Goal: Task Accomplishment & Management: Manage account settings

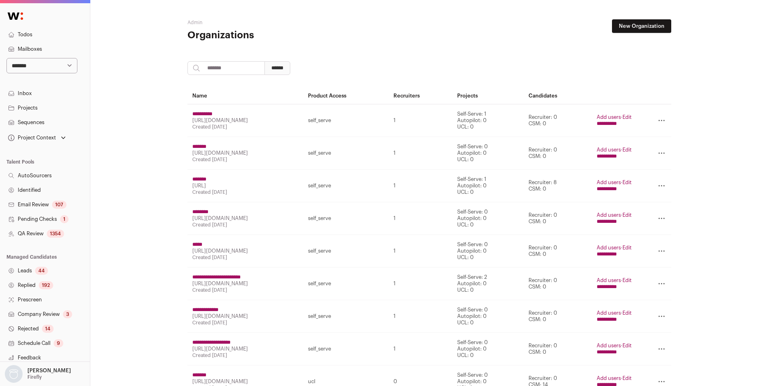
click at [231, 62] on input "search" at bounding box center [225, 68] width 77 height 14
type input "*"
type input "******"
click at [264, 61] on input "******" at bounding box center [277, 68] width 26 height 14
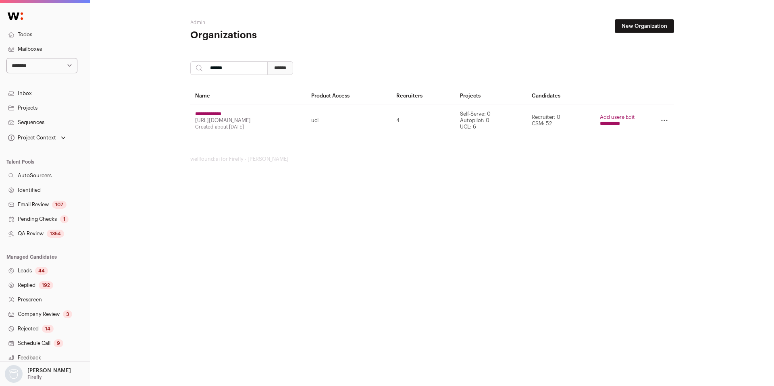
click at [609, 123] on input "**********" at bounding box center [610, 124] width 20 height 6
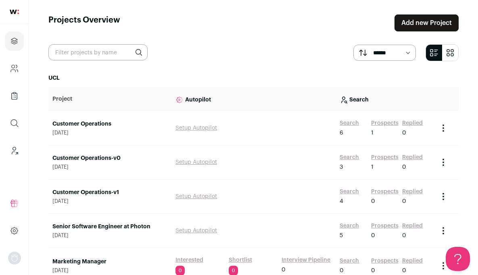
click at [391, 121] on link "Prospects" at bounding box center [384, 123] width 27 height 8
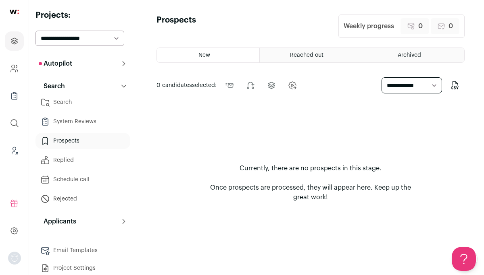
click at [67, 66] on p "Autopilot" at bounding box center [55, 64] width 33 height 10
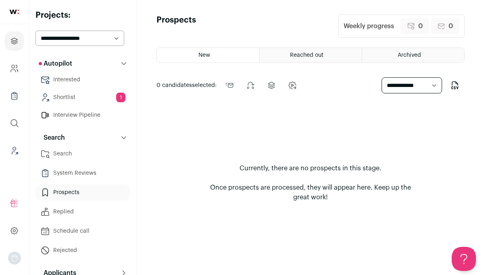
click at [84, 93] on link "Shortlist 1" at bounding box center [82, 97] width 95 height 16
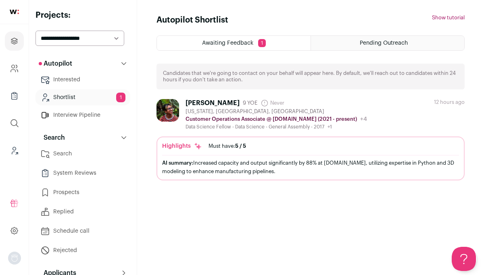
click at [369, 114] on div "Calil Singla 9 YOE Never Admin only. The last time the profile was scraped. New…" at bounding box center [310, 114] width 308 height 31
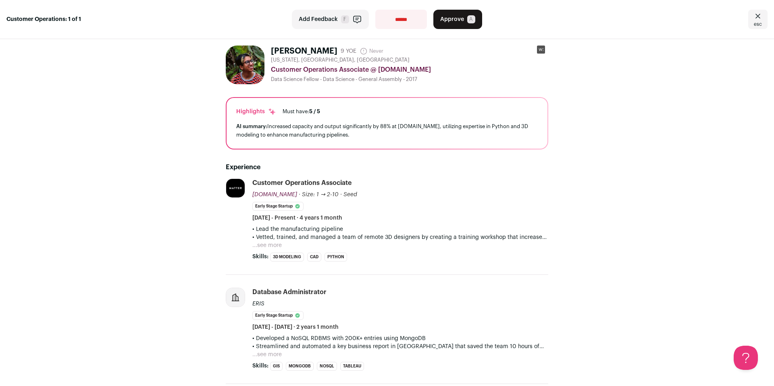
click at [754, 27] on span "esc" at bounding box center [758, 24] width 8 height 6
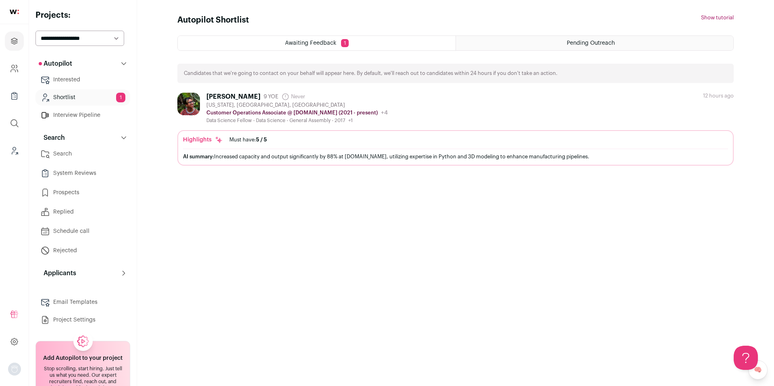
click at [76, 156] on link "Search" at bounding box center [82, 154] width 95 height 16
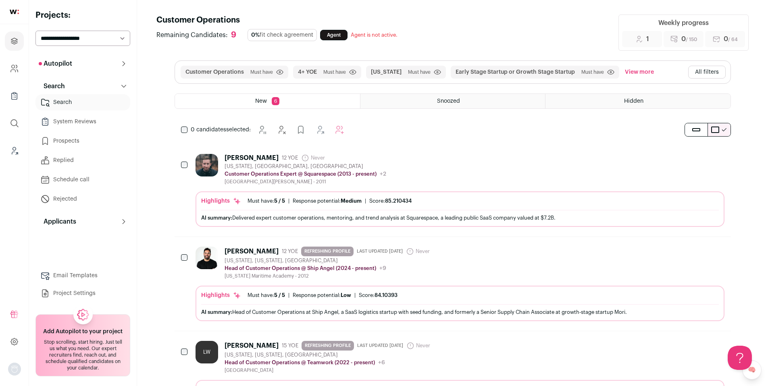
click at [701, 72] on button "All filters" at bounding box center [706, 72] width 37 height 13
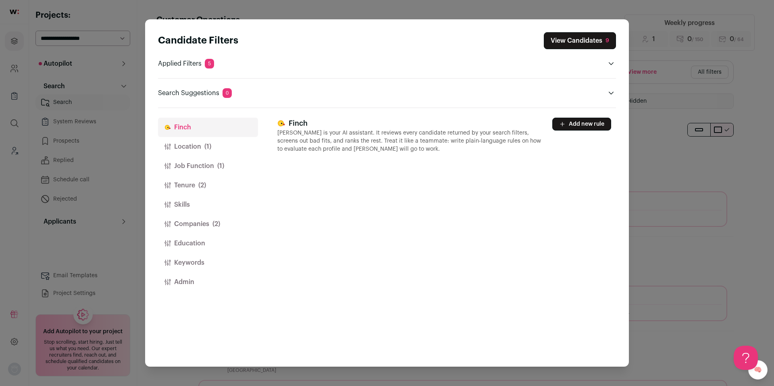
click at [208, 152] on button "Location (1)" at bounding box center [208, 146] width 100 height 19
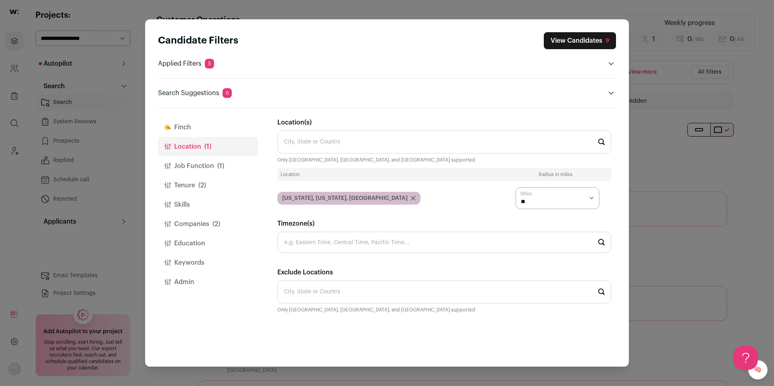
click at [197, 167] on button "Job Function (1)" at bounding box center [208, 165] width 100 height 19
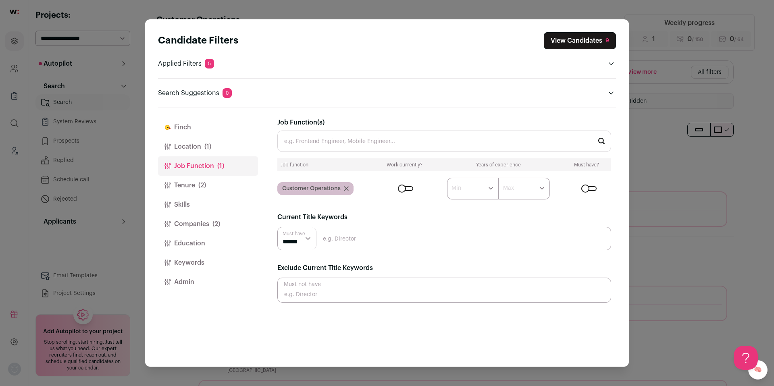
click at [196, 183] on button "Tenure (2)" at bounding box center [208, 185] width 100 height 19
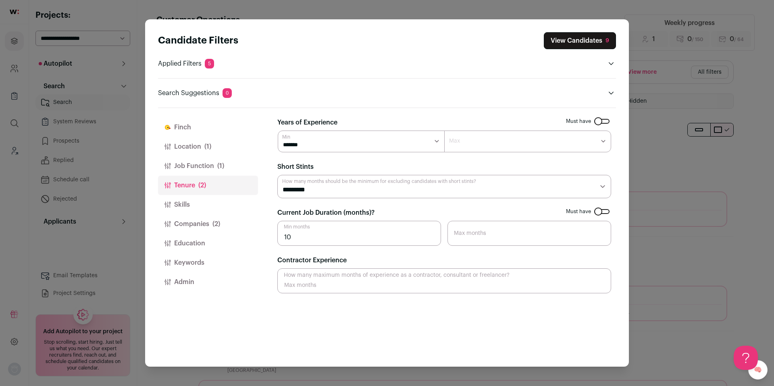
click at [189, 222] on button "Companies (2)" at bounding box center [208, 223] width 100 height 19
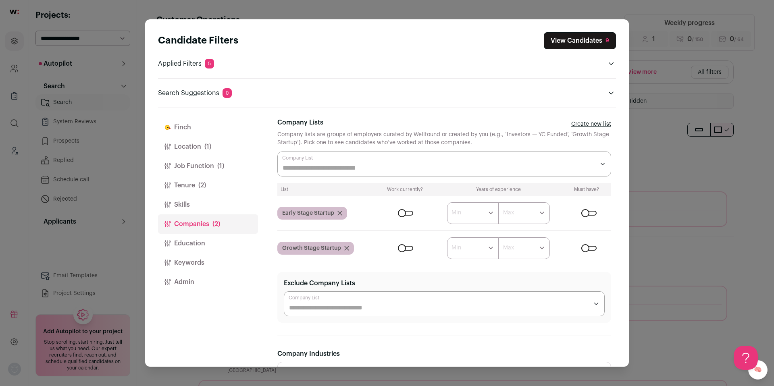
click at [723, 198] on div "Candidate Filters View Candidates 9 Applied Filters 5 Customer Operations Must …" at bounding box center [387, 193] width 774 height 386
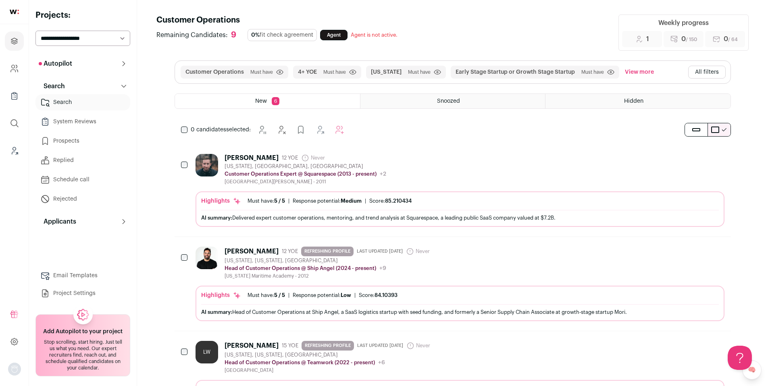
click at [468, 181] on div "Tim Kauger 12 YOE Never Admin only. The last time the profile was scraped. New …" at bounding box center [460, 169] width 529 height 31
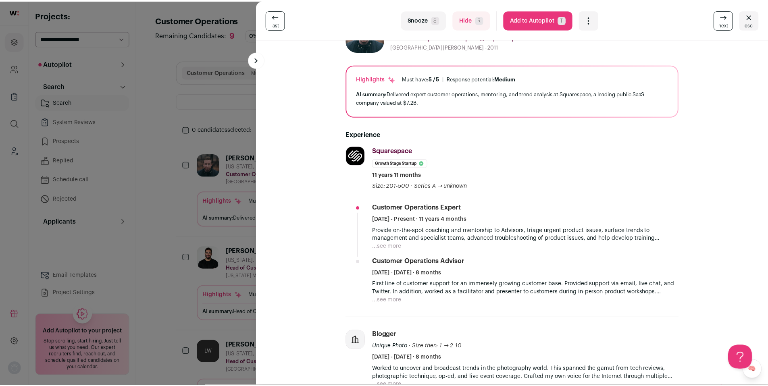
scroll to position [34, 0]
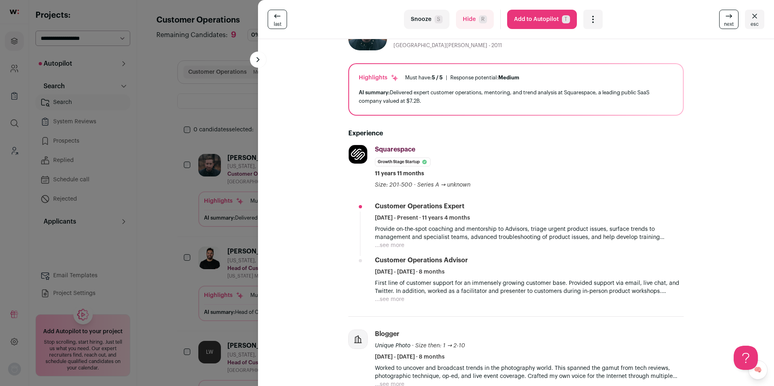
click at [456, 19] on button "Hide R" at bounding box center [475, 19] width 38 height 19
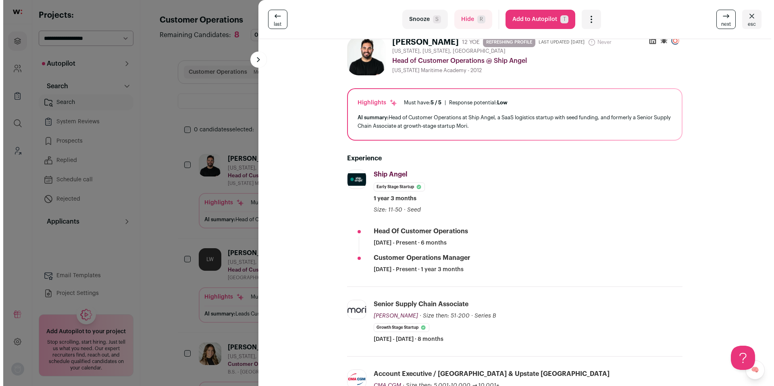
scroll to position [0, 0]
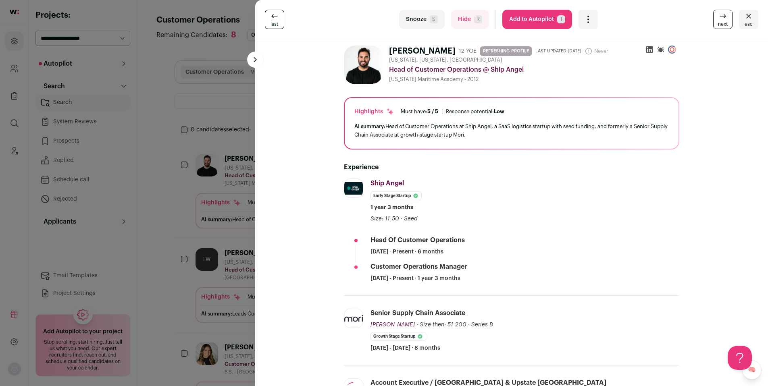
click at [583, 17] on icon "Open dropdown" at bounding box center [588, 20] width 10 height 10
click at [593, 54] on span "Re-calibrate project" at bounding box center [615, 57] width 46 height 6
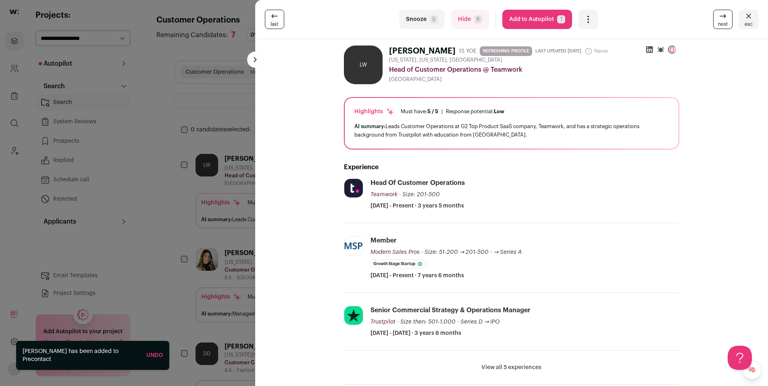
click at [455, 23] on button "Hide R" at bounding box center [470, 19] width 38 height 19
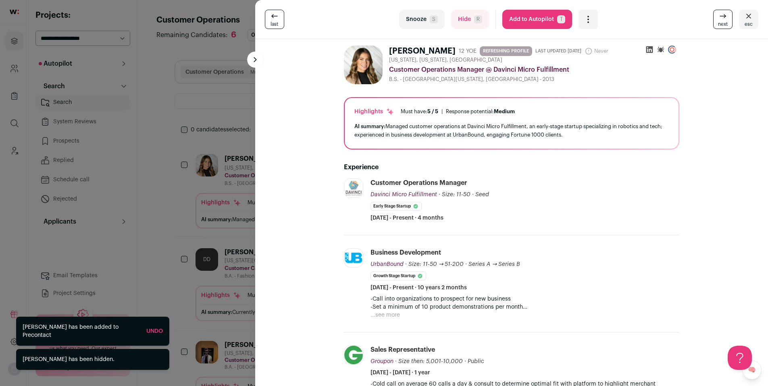
click at [455, 23] on button "Hide R" at bounding box center [470, 19] width 38 height 19
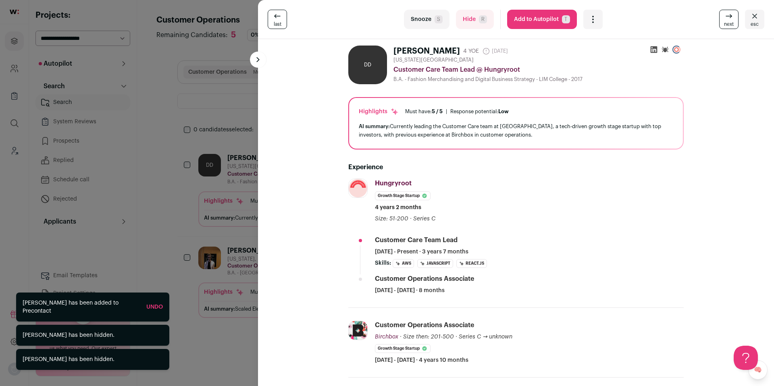
click at [456, 23] on button "Hide R" at bounding box center [475, 19] width 38 height 19
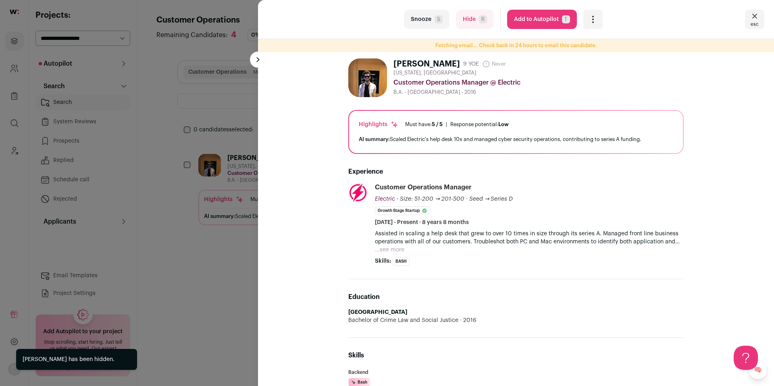
click at [456, 22] on button "Hide R" at bounding box center [475, 19] width 38 height 19
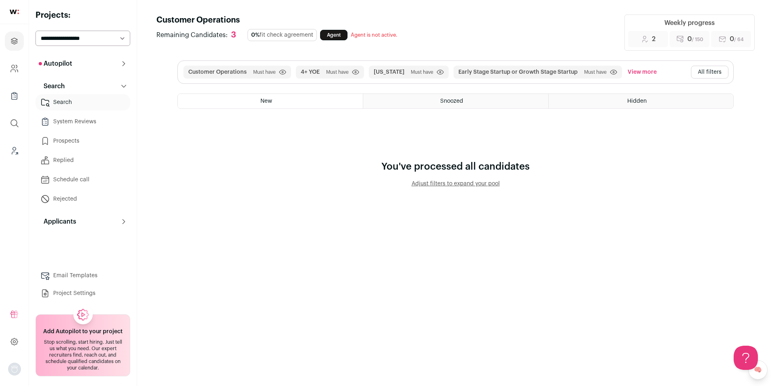
click at [647, 102] on div "Hidden" at bounding box center [641, 101] width 185 height 15
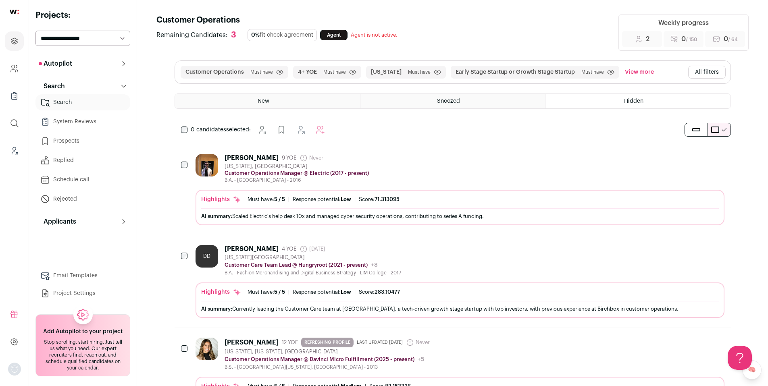
click at [453, 179] on div "Daniel Thompson 9 YOE Never Admin only. The last time the profile was scraped. …" at bounding box center [460, 168] width 529 height 29
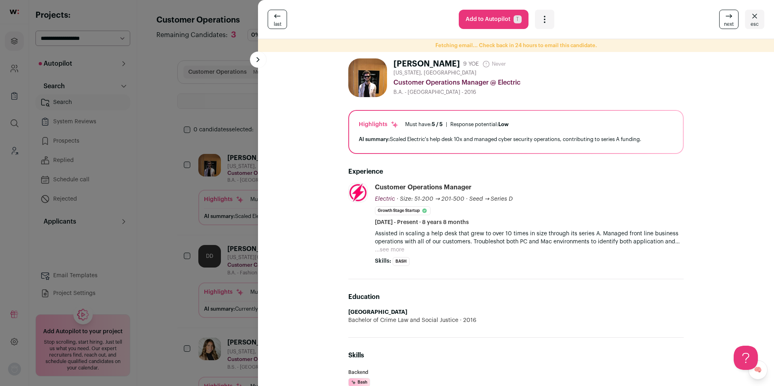
click at [212, 206] on div "last Add to Autopilot T More actions Add to Shortlist Re-calibrate project Repo…" at bounding box center [387, 193] width 774 height 386
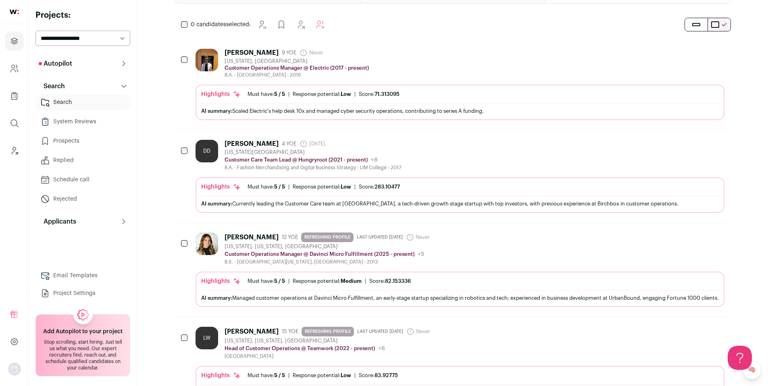
scroll to position [108, 0]
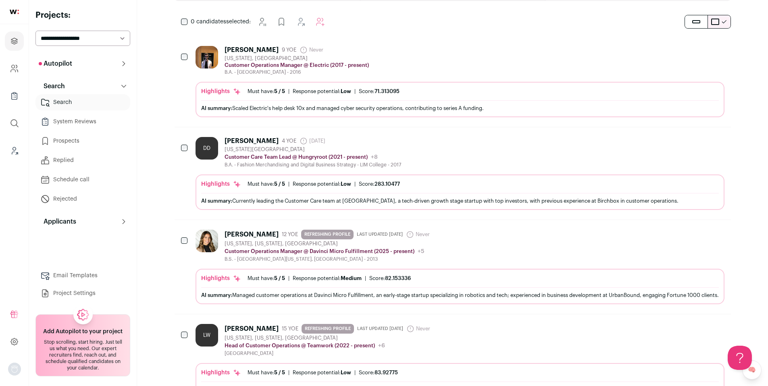
click at [466, 351] on div "LW Leah Wendel 15 YOE REFRESHING PROFILE Last updated 8/15/2025 Never Admin onl…" at bounding box center [460, 340] width 529 height 33
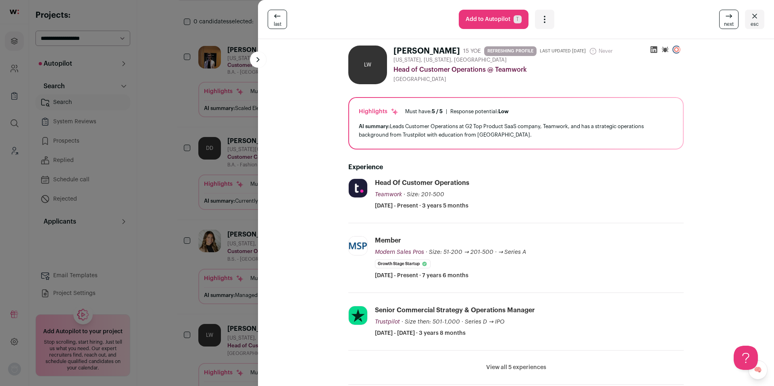
click at [235, 322] on div "last Add to Autopilot T More actions Add to Shortlist Re-calibrate project Repo…" at bounding box center [387, 193] width 774 height 386
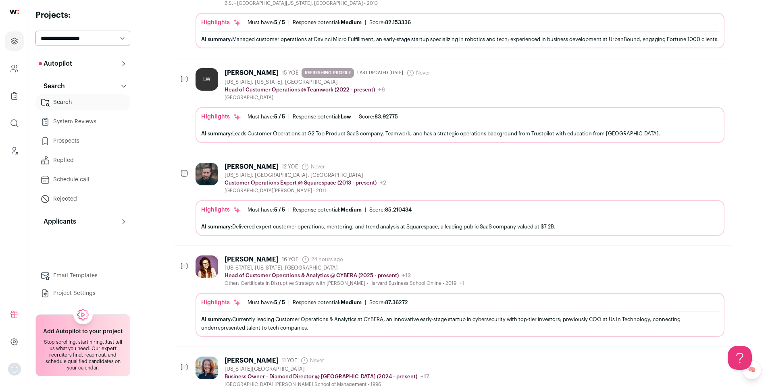
scroll to position [368, 0]
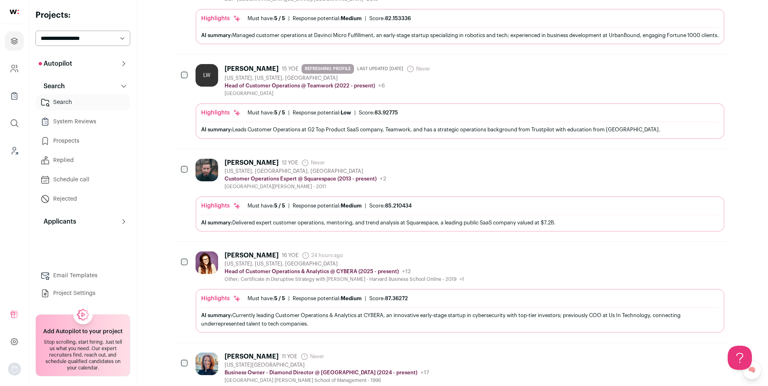
click at [611, 275] on div "Nadya Collins 16 YOE 24 hours ago Admin only. The last time the profile was scr…" at bounding box center [460, 267] width 529 height 31
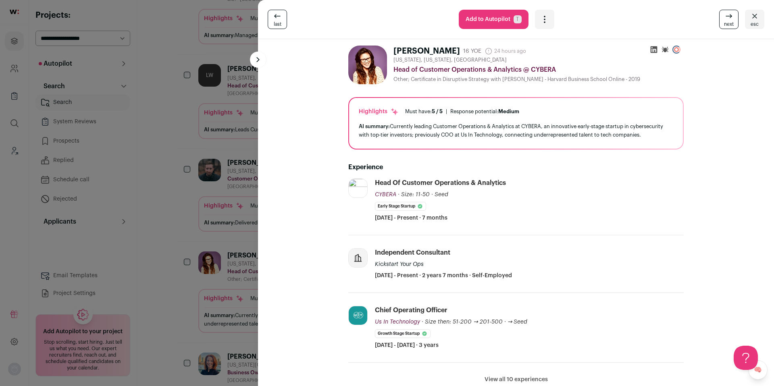
click at [157, 293] on div "last Add to Autopilot T More actions Add to Shortlist Re-calibrate project Repo…" at bounding box center [387, 193] width 774 height 386
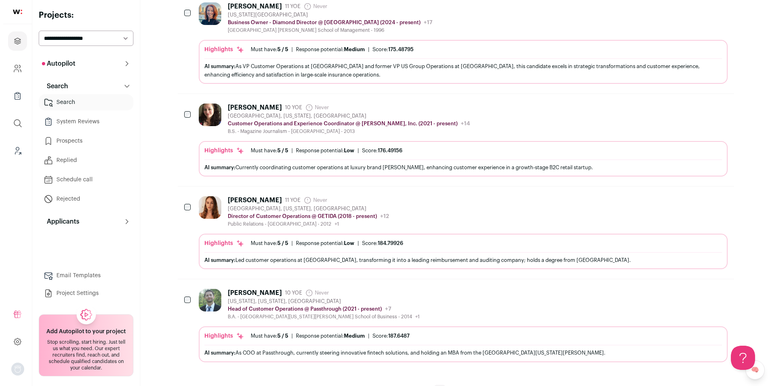
scroll to position [733, 0]
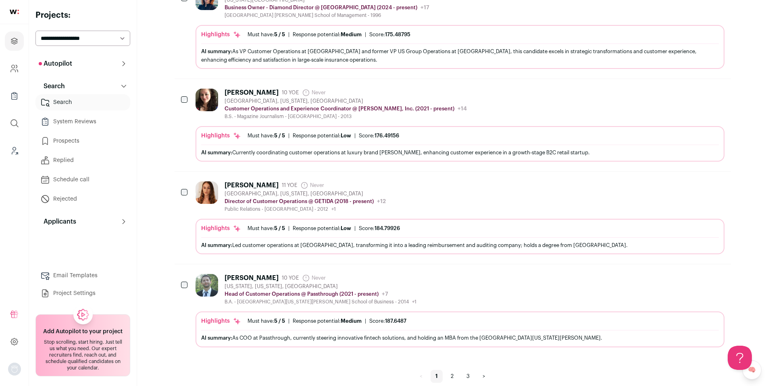
click at [486, 289] on div "Garrett Butler 10 YOE Never Admin only. The last time the profile was scraped. …" at bounding box center [460, 289] width 529 height 31
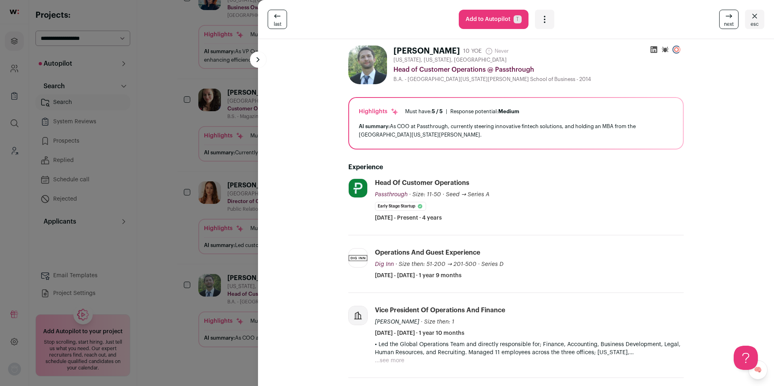
click at [546, 14] on div "Open dropdown" at bounding box center [544, 19] width 19 height 19
click at [561, 48] on span "Add to Shortlist" at bounding box center [571, 50] width 46 height 8
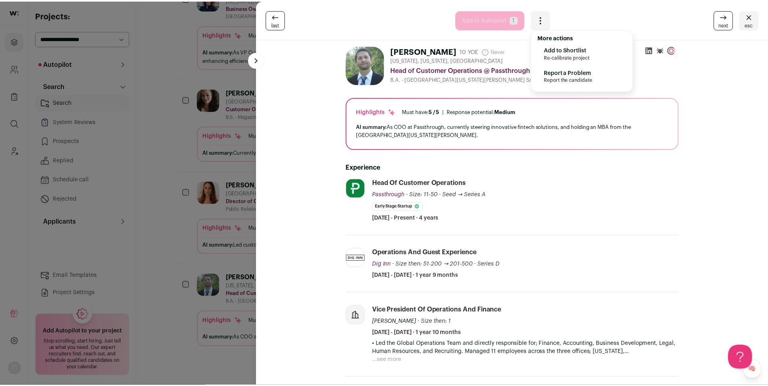
scroll to position [661, 0]
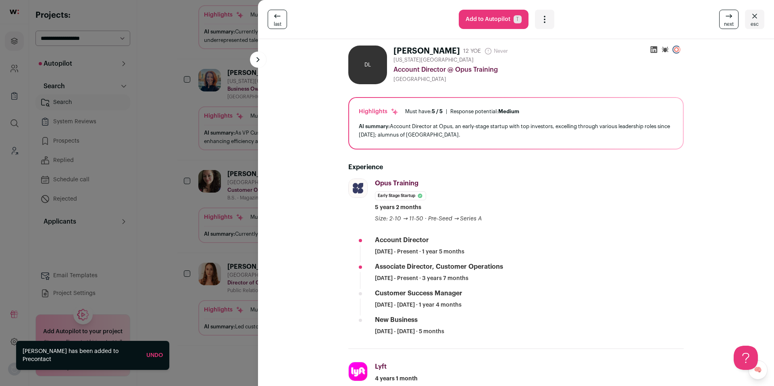
click at [139, 236] on div "last Add to Autopilot T More actions Add to Shortlist Re-calibrate project Repo…" at bounding box center [387, 193] width 774 height 386
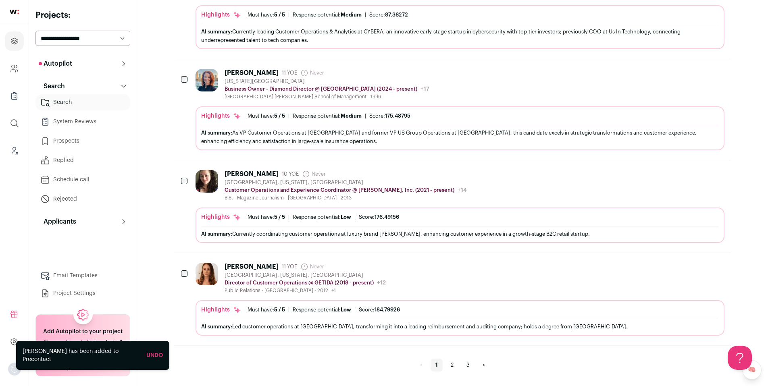
click at [429, 287] on div "Gina Soffian 11 YOE Never Admin only. The last time the profile was scraped. Bl…" at bounding box center [460, 278] width 529 height 31
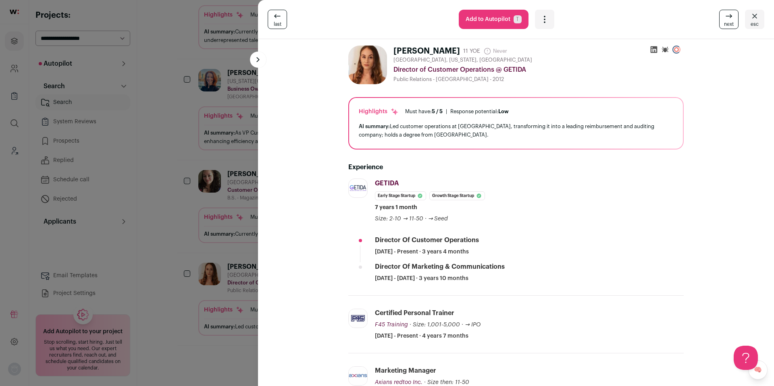
click at [160, 210] on div "last Add to Autopilot T More actions Add to Shortlist Re-calibrate project Repo…" at bounding box center [387, 193] width 774 height 386
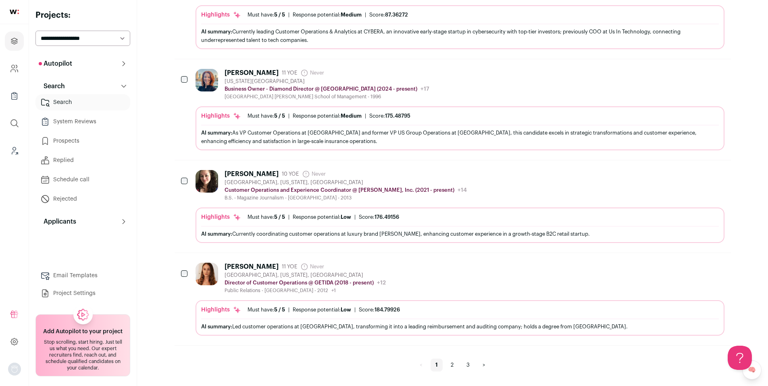
click at [454, 366] on link "2" at bounding box center [452, 365] width 12 height 13
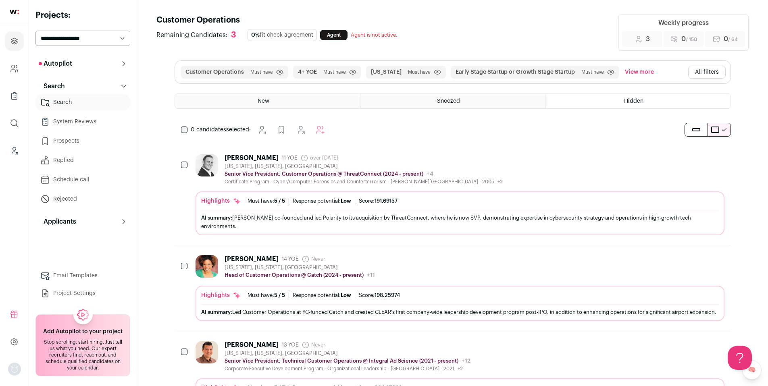
click at [493, 273] on div "Clory Jackson 14 YOE Never Admin only. The last time the profile was scraped. N…" at bounding box center [460, 288] width 529 height 66
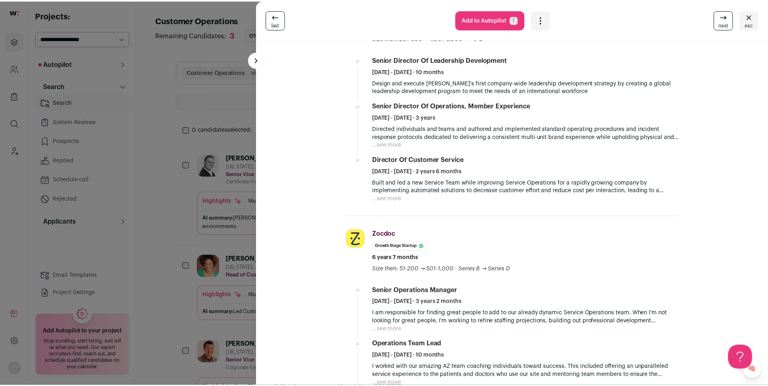
scroll to position [301, 0]
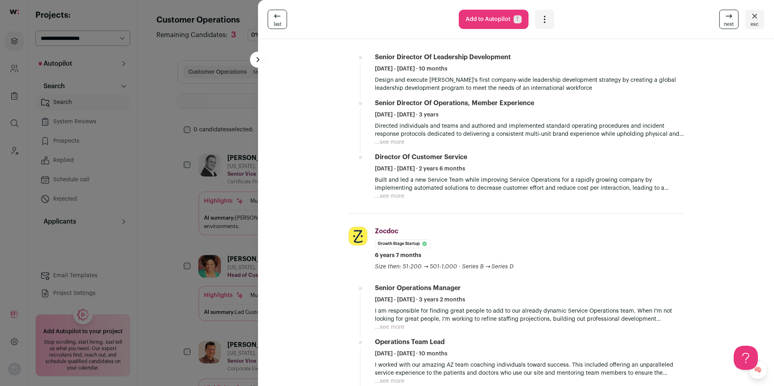
click at [245, 239] on div "last Add to Autopilot T More actions Add to Shortlist Re-calibrate project Repo…" at bounding box center [387, 193] width 774 height 386
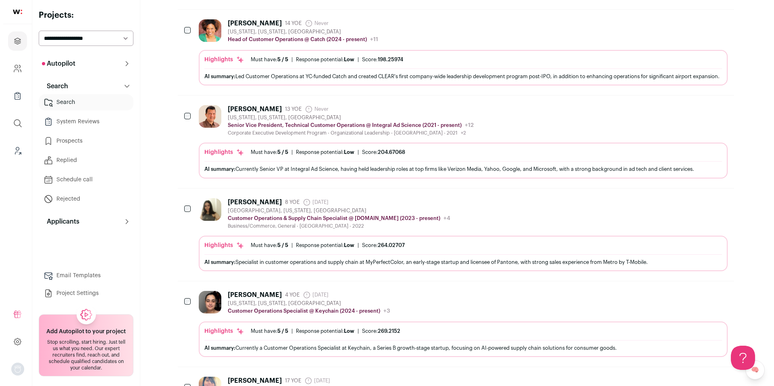
scroll to position [257, 0]
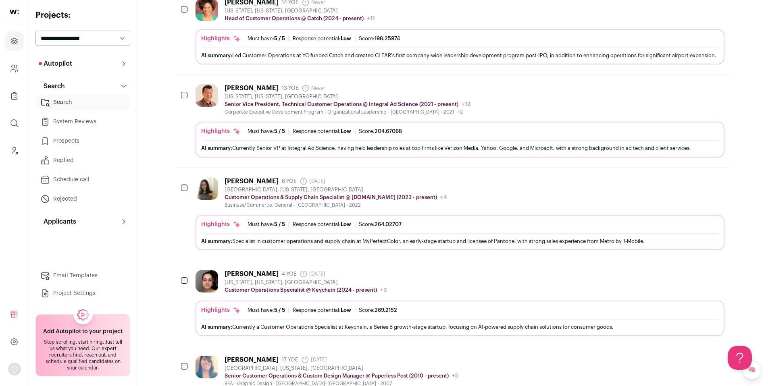
click at [483, 279] on div "Ronnie Smith 4 YOE 6 days ago Admin only. The last time the profile was scraped…" at bounding box center [460, 282] width 529 height 24
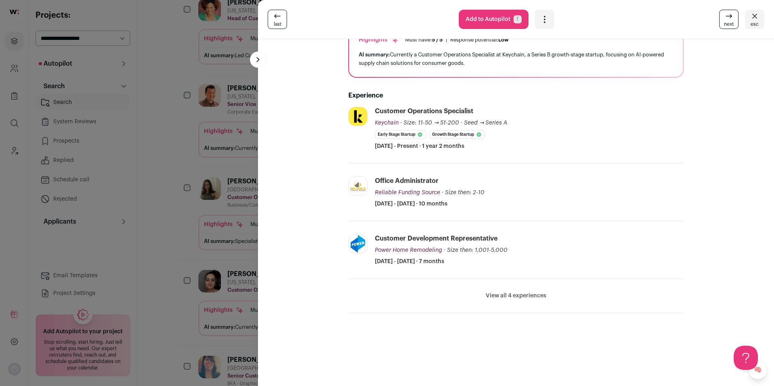
scroll to position [108, 0]
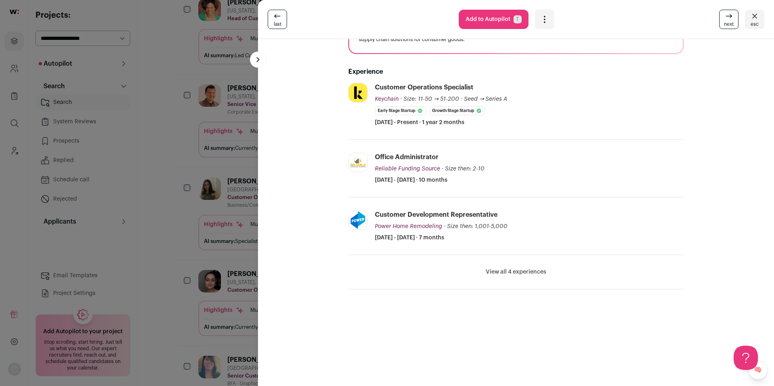
click at [502, 273] on button "View all 4 experiences" at bounding box center [516, 272] width 60 height 8
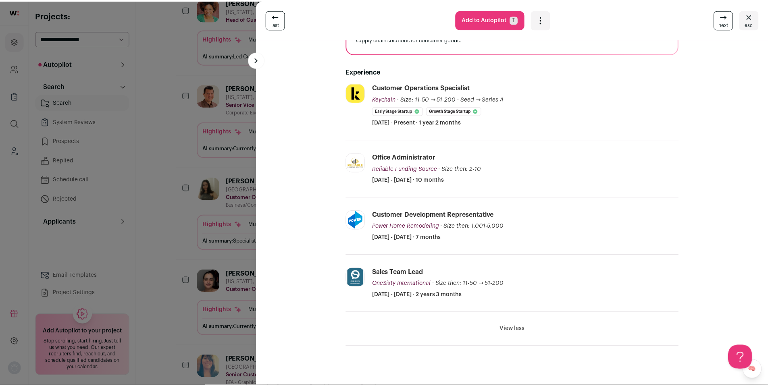
scroll to position [0, 0]
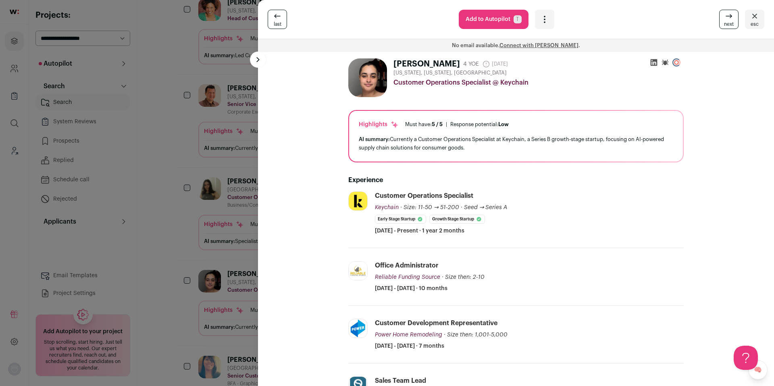
click at [543, 21] on icon "Open dropdown" at bounding box center [545, 20] width 10 height 10
click at [554, 50] on span "Add to Shortlist" at bounding box center [571, 50] width 46 height 8
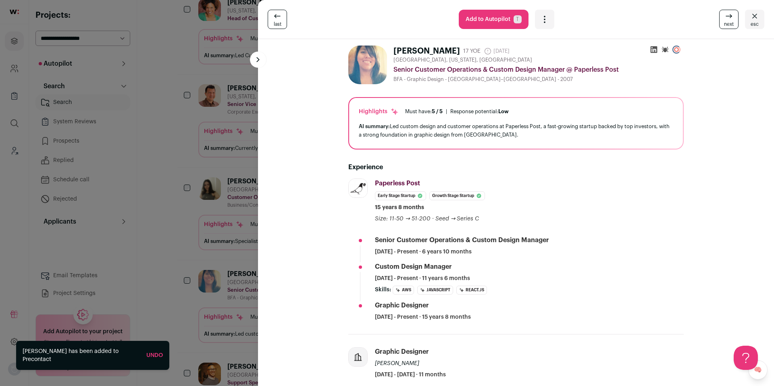
click at [191, 211] on div "last Add to Autopilot T More actions Add to Shortlist Re-calibrate project Repo…" at bounding box center [387, 193] width 774 height 386
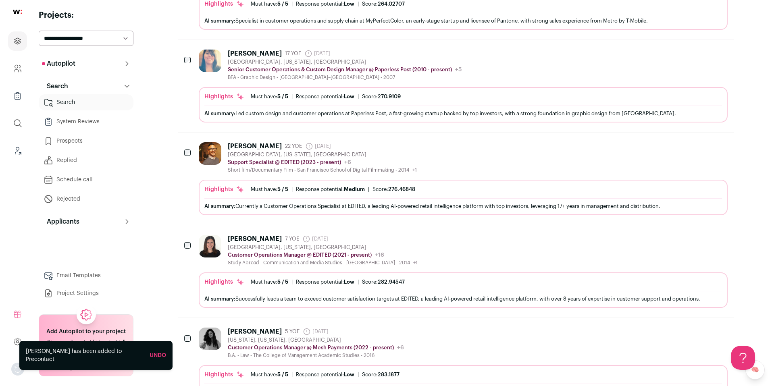
scroll to position [480, 0]
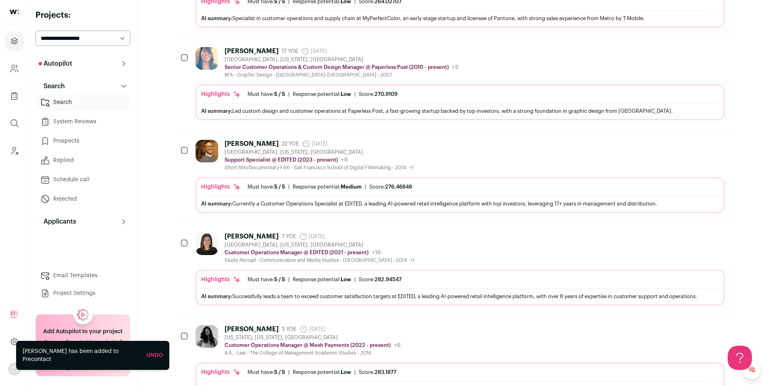
click at [487, 254] on div "Samantha Costanza 7 YOE 6 days ago Admin only. The last time the profile was sc…" at bounding box center [460, 248] width 529 height 31
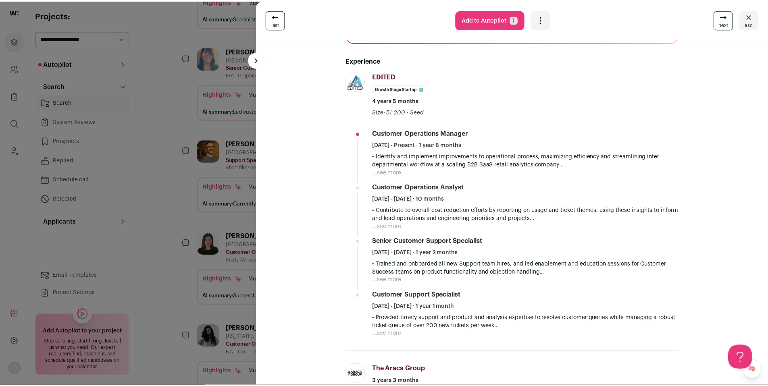
scroll to position [109, 0]
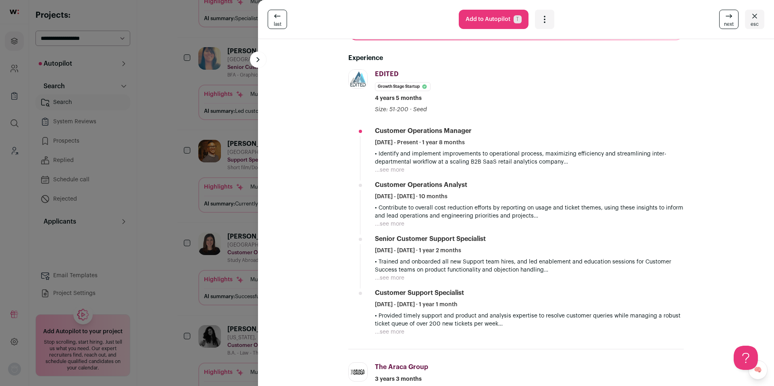
click at [158, 263] on div "last Add to Autopilot T More actions Add to Shortlist Re-calibrate project Repo…" at bounding box center [387, 193] width 774 height 386
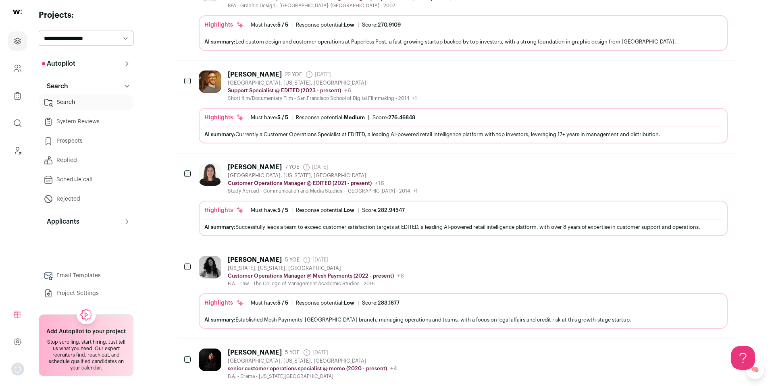
scroll to position [554, 0]
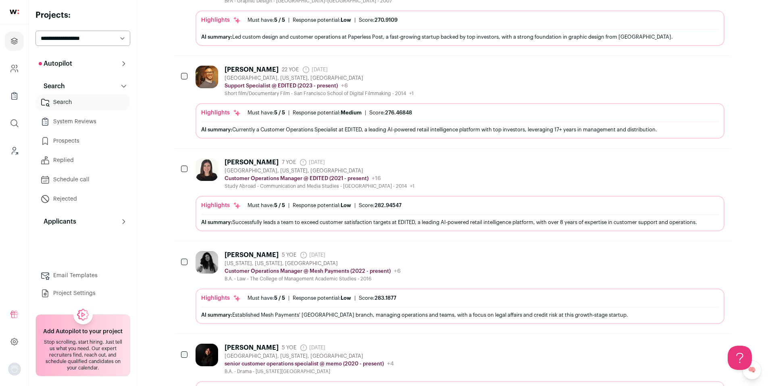
click at [482, 271] on div "Alex Olshansky 5 YOE 6 days ago Admin only. The last time the profile was scrap…" at bounding box center [460, 266] width 529 height 31
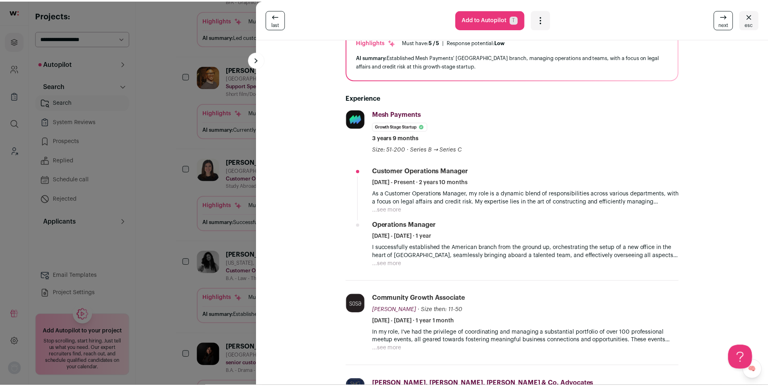
scroll to position [74, 0]
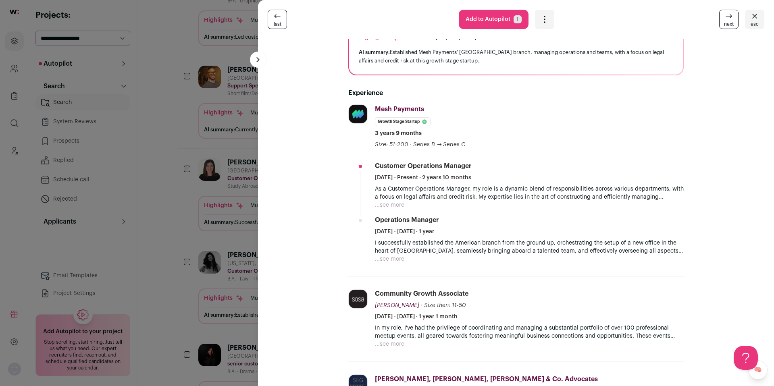
click at [125, 300] on div "last Add to Autopilot T More actions Add to Shortlist Re-calibrate project Repo…" at bounding box center [387, 193] width 774 height 386
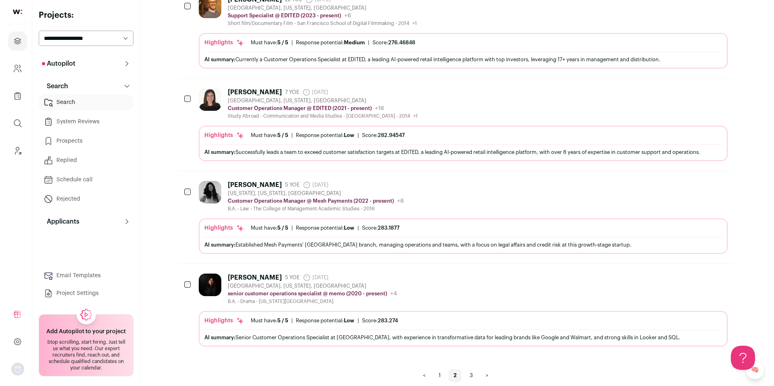
scroll to position [629, 0]
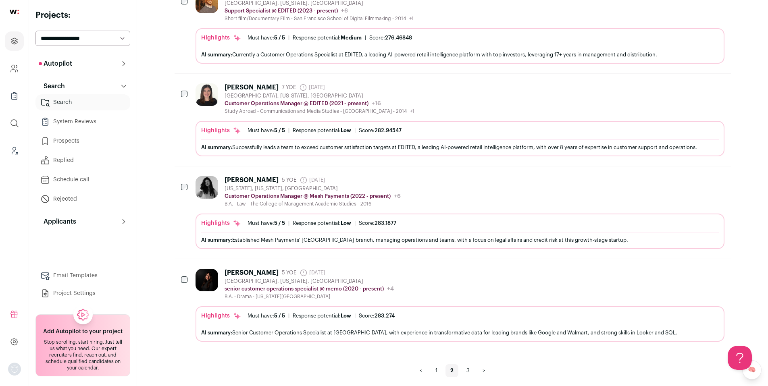
click at [487, 284] on div "Delia Bannon 5 YOE 6 days ago Admin only. The last time the profile was scraped…" at bounding box center [460, 284] width 529 height 31
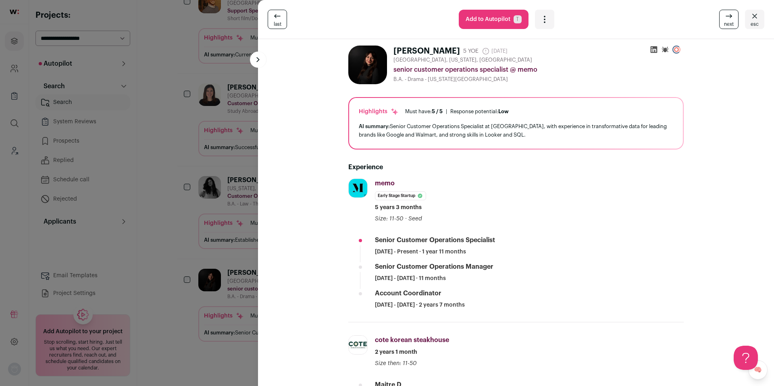
click at [545, 21] on icon "Open dropdown" at bounding box center [545, 20] width 10 height 10
click at [560, 51] on span "Add to Shortlist" at bounding box center [571, 50] width 46 height 8
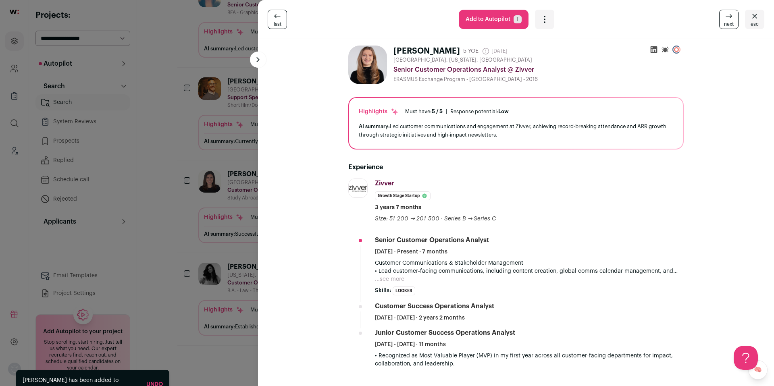
scroll to position [542, 0]
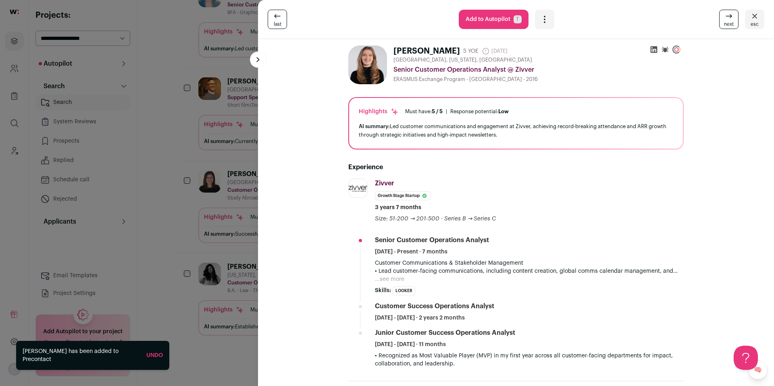
click at [148, 208] on div "last Add to Autopilot T More actions Add to Shortlist Re-calibrate project Repo…" at bounding box center [387, 193] width 774 height 386
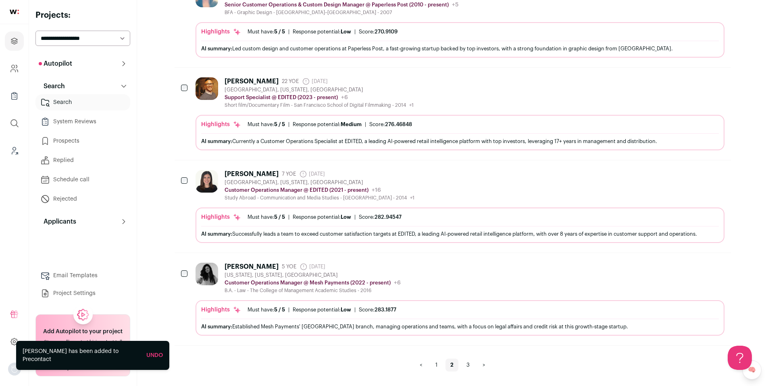
click at [471, 286] on div "Alex Olshansky 5 YOE 6 days ago Admin only. The last time the profile was scrap…" at bounding box center [460, 278] width 529 height 31
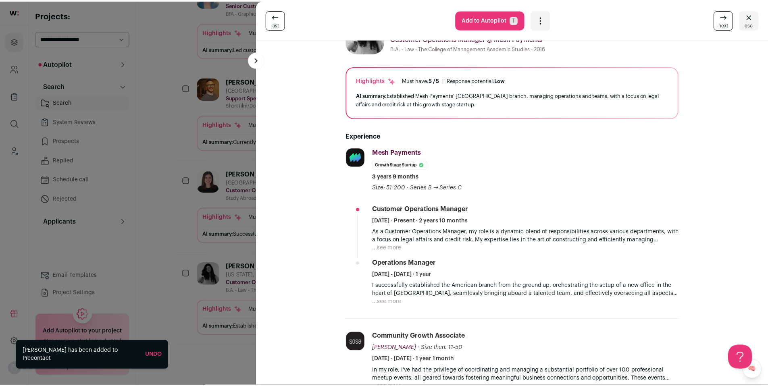
scroll to position [34, 0]
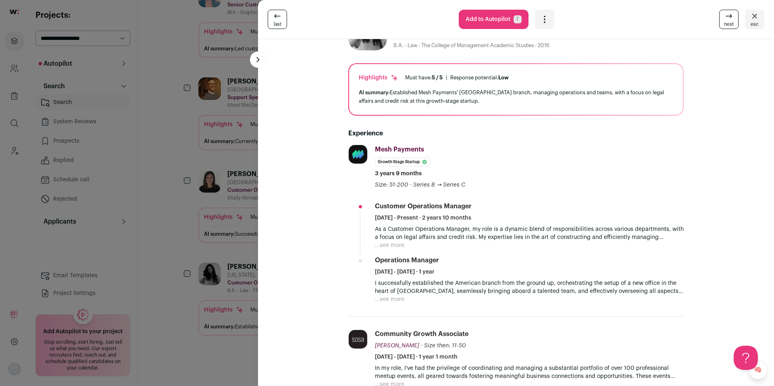
click at [179, 215] on div "last Add to Autopilot T More actions Add to Shortlist Re-calibrate project Repo…" at bounding box center [387, 193] width 774 height 386
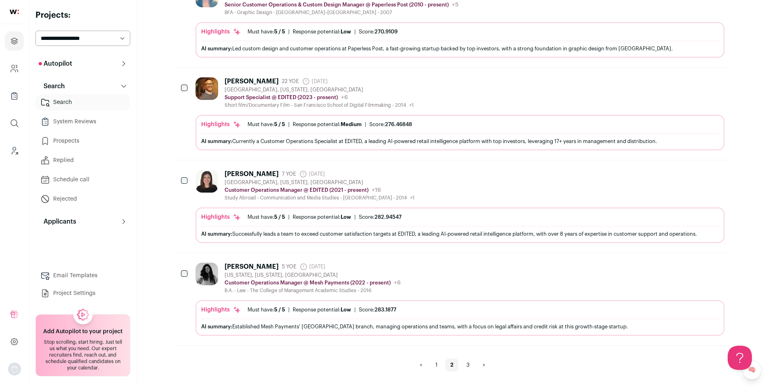
click at [472, 363] on link "3" at bounding box center [468, 365] width 13 height 13
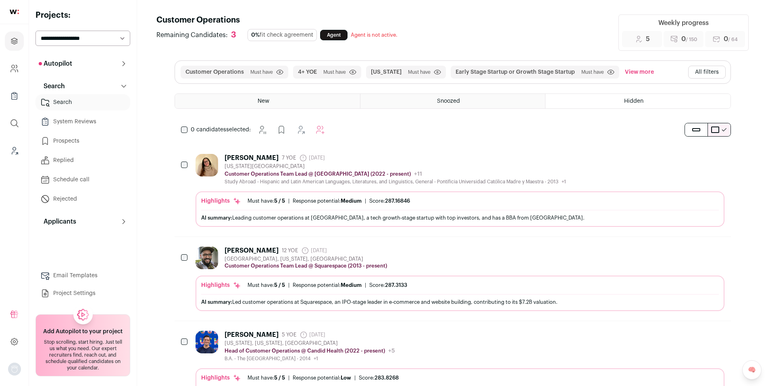
click at [495, 161] on div "Karolyn Urena 7 YOE 6 days ago Admin only. The last time the profile was scrape…" at bounding box center [395, 158] width 341 height 8
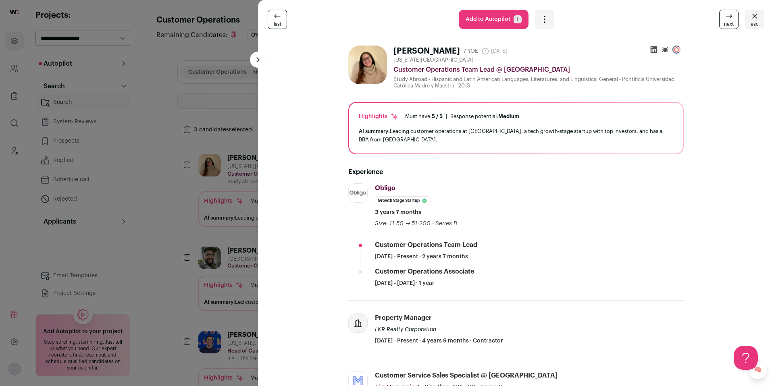
click at [543, 21] on icon "Open dropdown" at bounding box center [545, 20] width 10 height 10
click at [551, 50] on span "Add to Shortlist" at bounding box center [571, 50] width 46 height 8
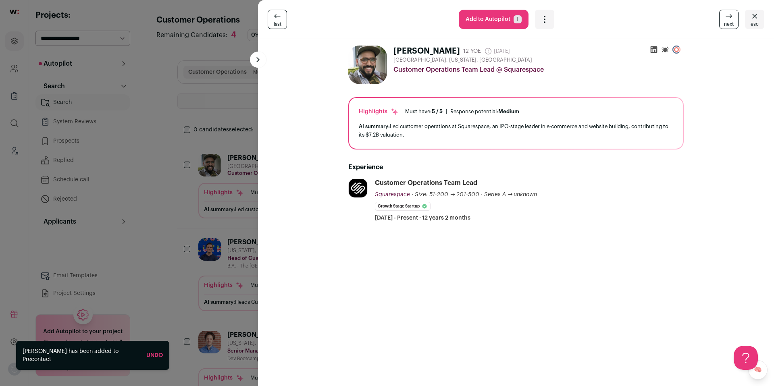
click at [129, 183] on div "last Add to Autopilot T More actions Add to Shortlist Re-calibrate project Repo…" at bounding box center [387, 193] width 774 height 386
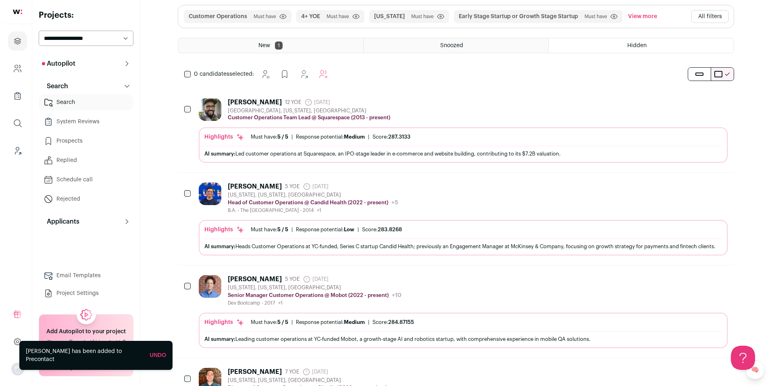
scroll to position [74, 0]
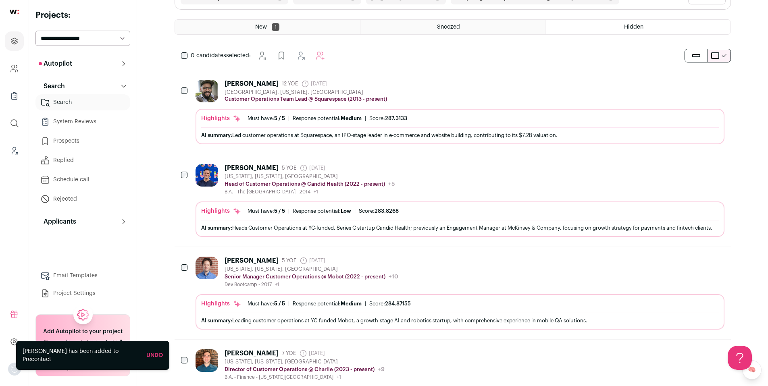
click at [441, 181] on div "Al Stolz 5 YOE 6 days ago Admin only. The last time the profile was scraped. Ne…" at bounding box center [460, 179] width 529 height 31
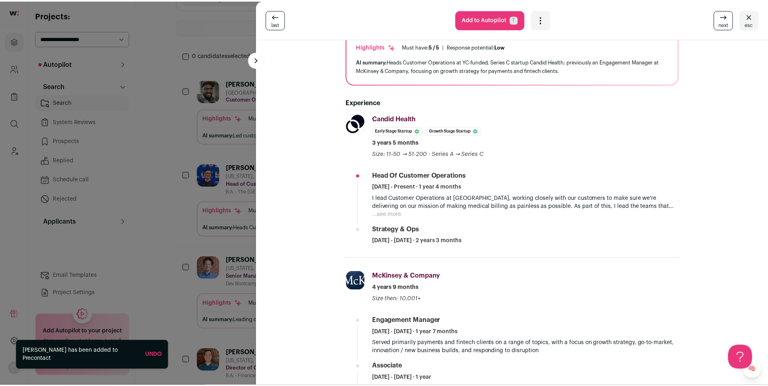
scroll to position [68, 0]
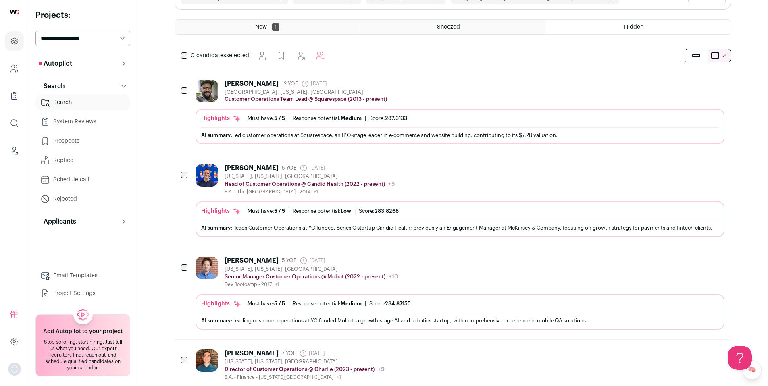
click at [121, 66] on icon at bounding box center [124, 63] width 6 height 6
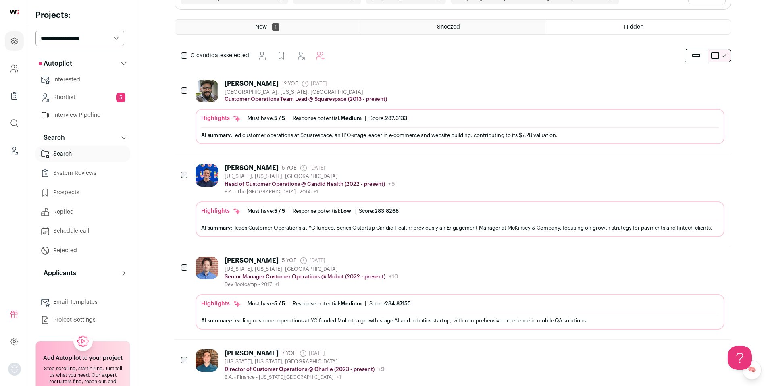
click at [74, 101] on link "Shortlist 5" at bounding box center [82, 97] width 95 height 16
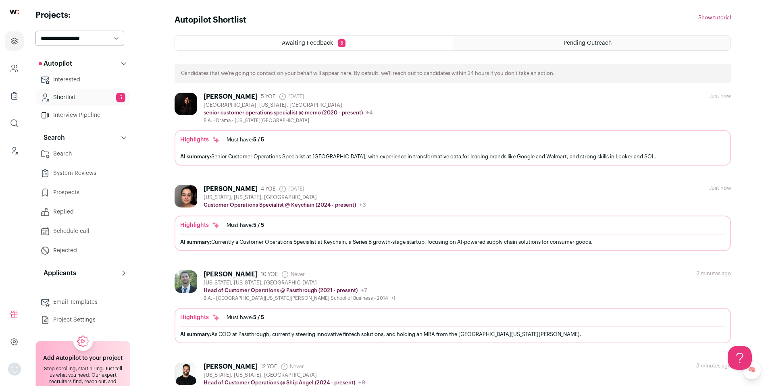
click at [79, 84] on link "Interested" at bounding box center [82, 80] width 95 height 16
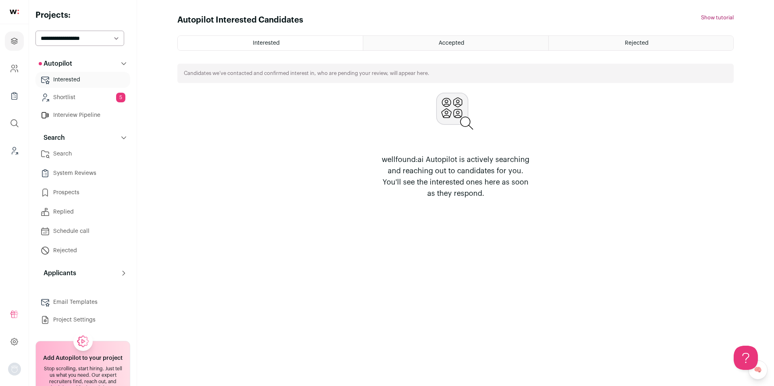
click at [79, 157] on html "Projects Company and ATS Settings Company Lists (Experimental) Global Search Le…" at bounding box center [387, 193] width 774 height 386
click at [79, 173] on link "System Reviews" at bounding box center [82, 173] width 95 height 16
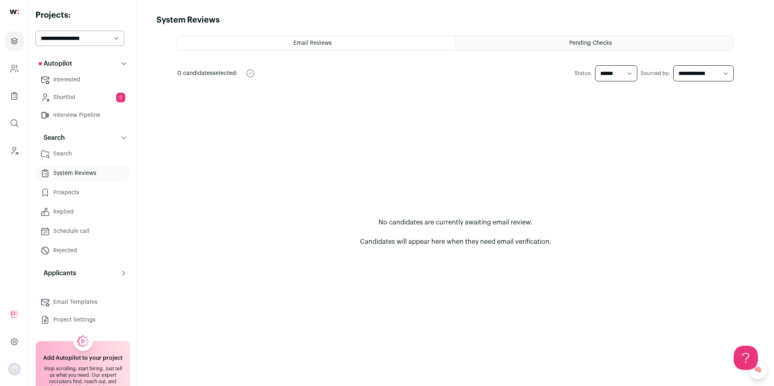
click at [77, 96] on link "Shortlist 5" at bounding box center [82, 97] width 95 height 16
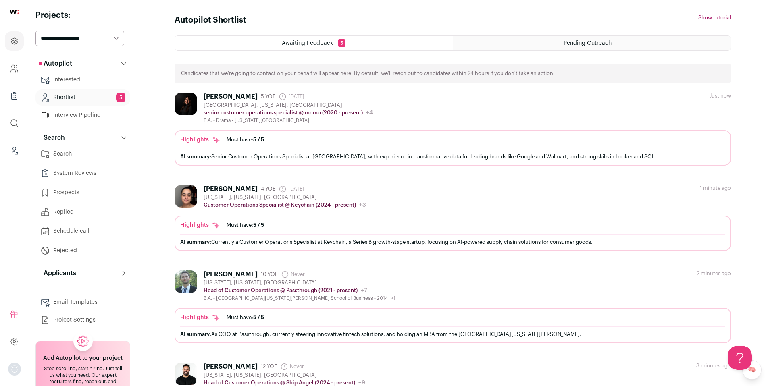
click at [72, 155] on link "Search" at bounding box center [82, 154] width 95 height 16
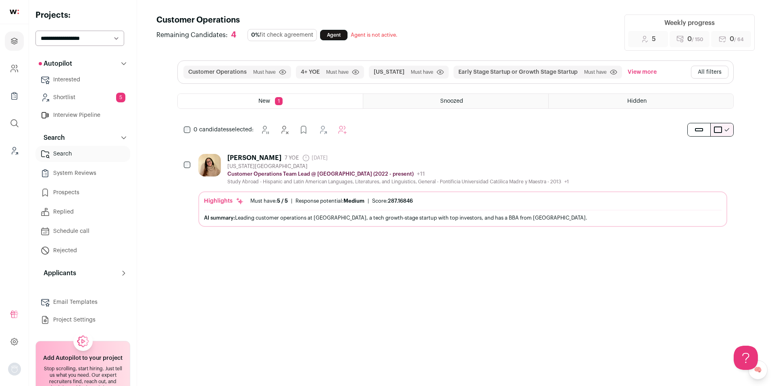
click at [498, 104] on div "Snoozed" at bounding box center [455, 101] width 185 height 15
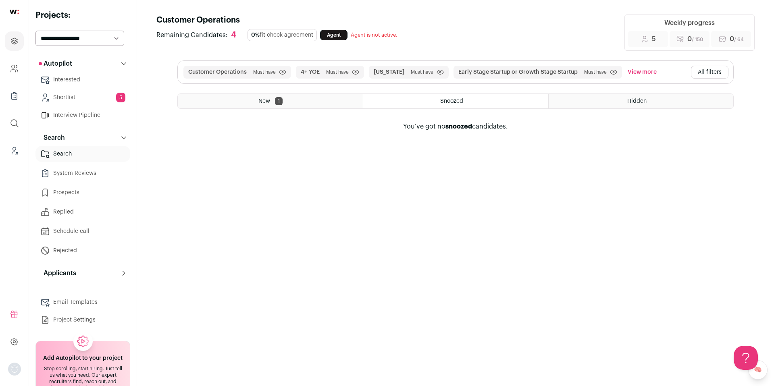
click at [328, 105] on div "New 1" at bounding box center [270, 101] width 185 height 15
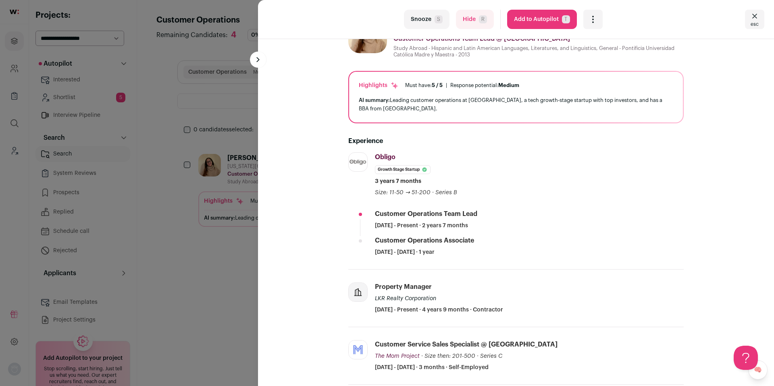
scroll to position [34, 0]
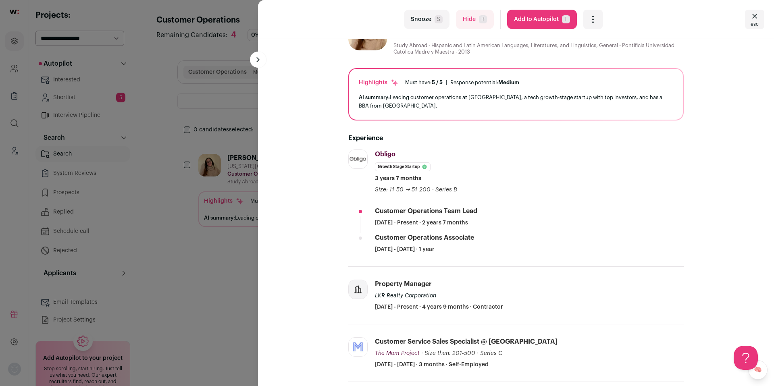
click at [588, 23] on icon "Open dropdown" at bounding box center [593, 20] width 10 height 10
click at [599, 48] on span "Add to Shortlist" at bounding box center [620, 50] width 46 height 8
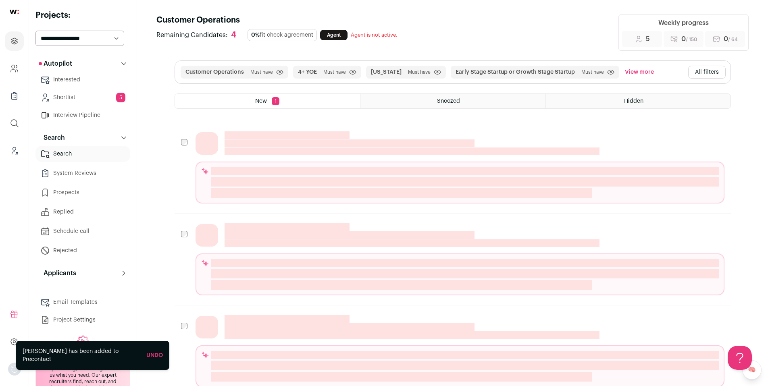
click at [156, 143] on div "Customer Operations Remaining Candidates: 4 0% fit check agreement Agent Agent …" at bounding box center [452, 298] width 592 height 566
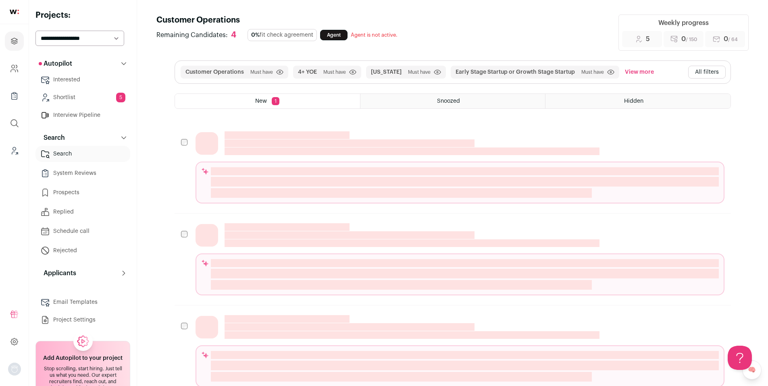
click at [442, 101] on span "Snoozed" at bounding box center [448, 101] width 23 height 6
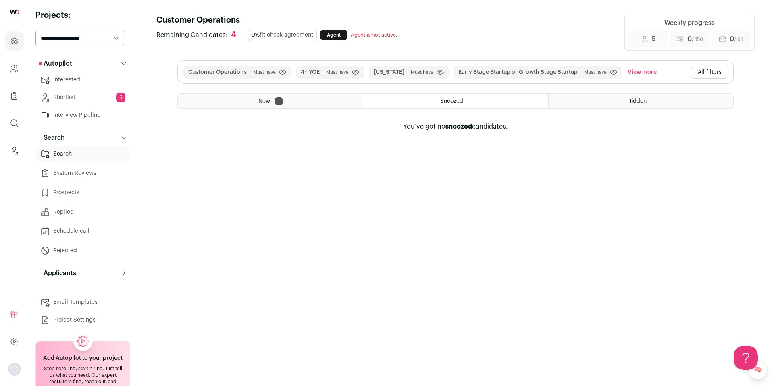
click at [606, 103] on div "Hidden" at bounding box center [641, 101] width 185 height 15
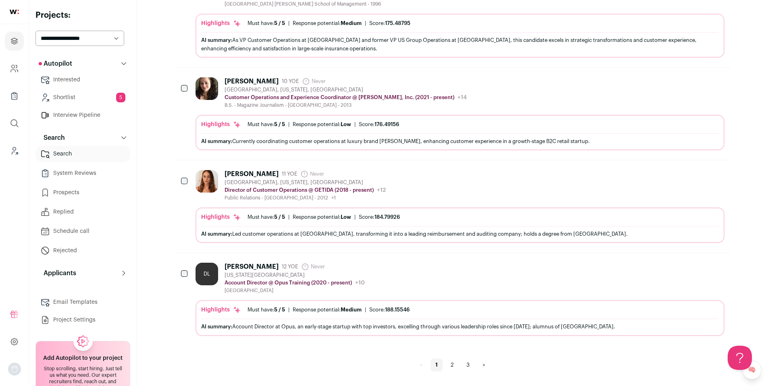
click at [458, 365] on link "2" at bounding box center [452, 365] width 12 height 13
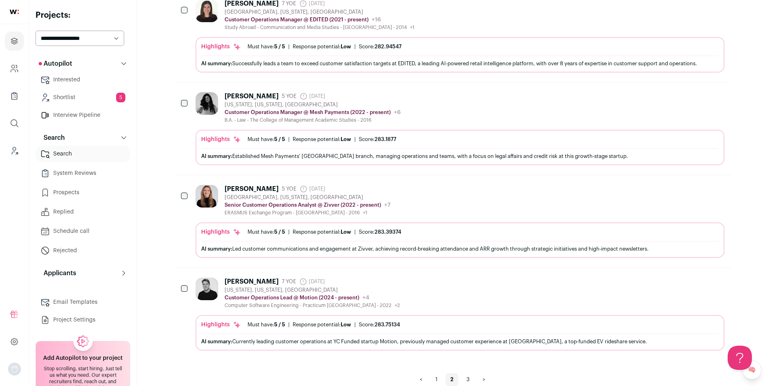
scroll to position [727, 0]
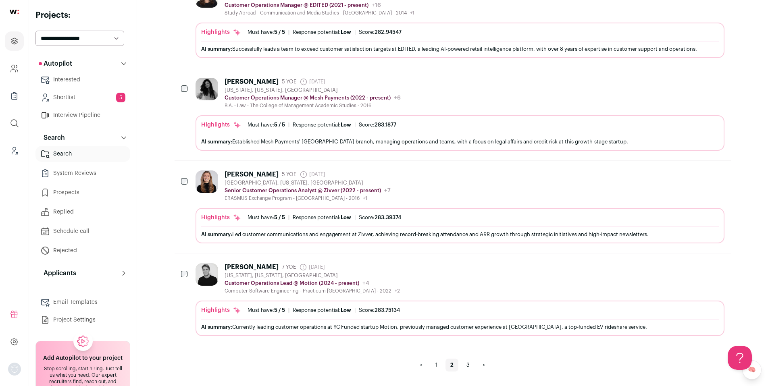
click at [468, 367] on link "3" at bounding box center [468, 365] width 13 height 13
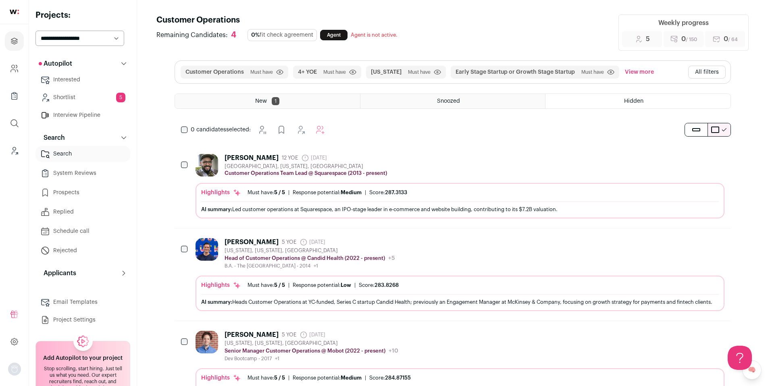
click at [490, 171] on div "John Navarro 12 YOE 6 days ago Admin only. The last time the profile was scrape…" at bounding box center [460, 165] width 529 height 23
click at [474, 258] on div "Al Stolz 5 YOE 6 days ago Admin only. The last time the profile was scraped. Ne…" at bounding box center [460, 253] width 529 height 31
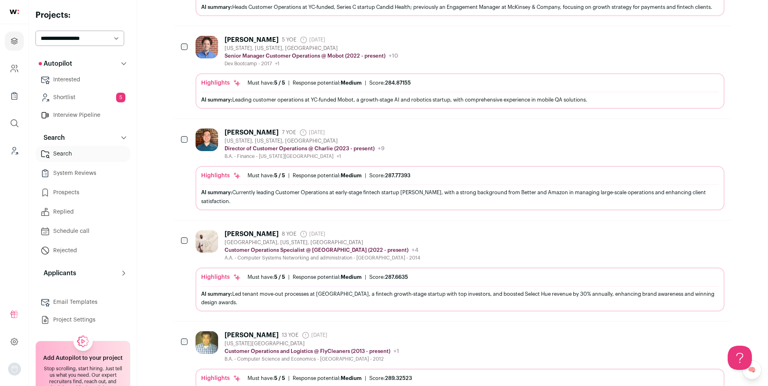
scroll to position [297, 0]
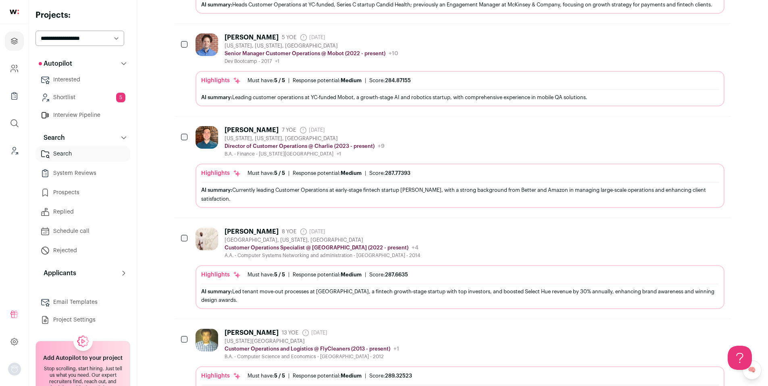
click at [472, 252] on div "Robert Mitchell 8 YOE 6 days ago Admin only. The last time the profile was scra…" at bounding box center [460, 243] width 529 height 31
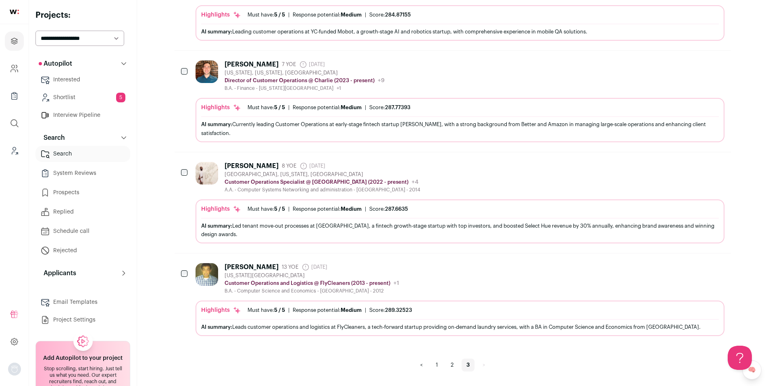
click at [469, 288] on div "Clayton Lee 13 YOE 6 days ago Admin only. The last time the profile was scraped…" at bounding box center [460, 278] width 529 height 31
click at [81, 97] on link "Shortlist 5" at bounding box center [82, 97] width 95 height 16
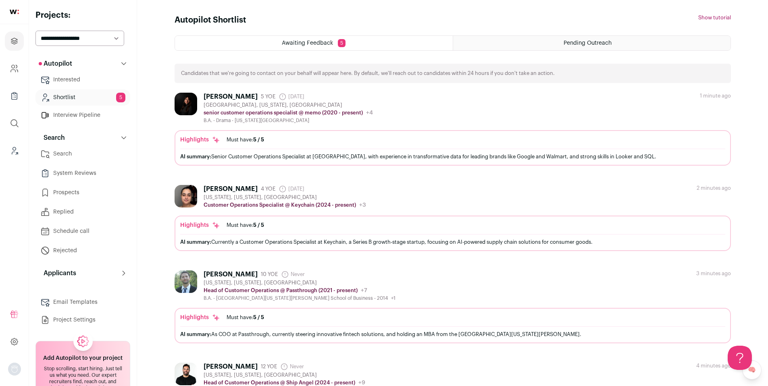
click at [89, 80] on link "Interested" at bounding box center [82, 80] width 95 height 16
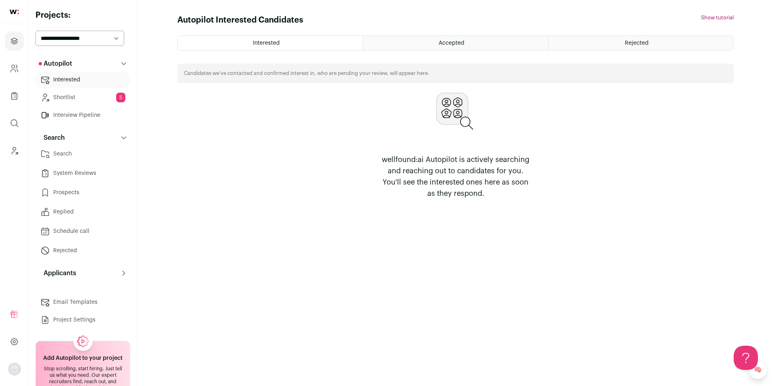
click at [76, 152] on link "Search" at bounding box center [82, 154] width 95 height 16
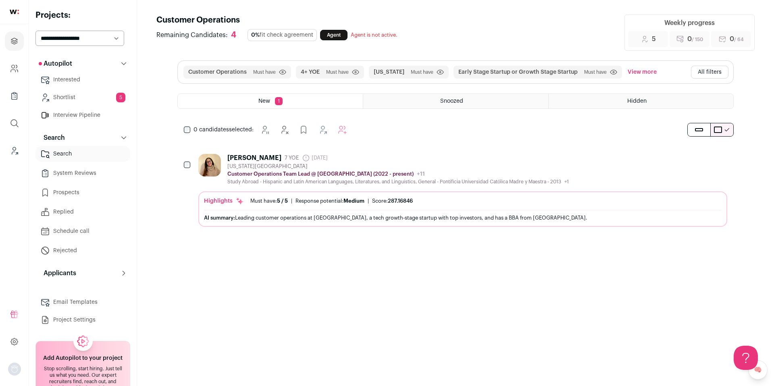
click at [453, 167] on div "[US_STATE][GEOGRAPHIC_DATA]" at bounding box center [397, 166] width 341 height 6
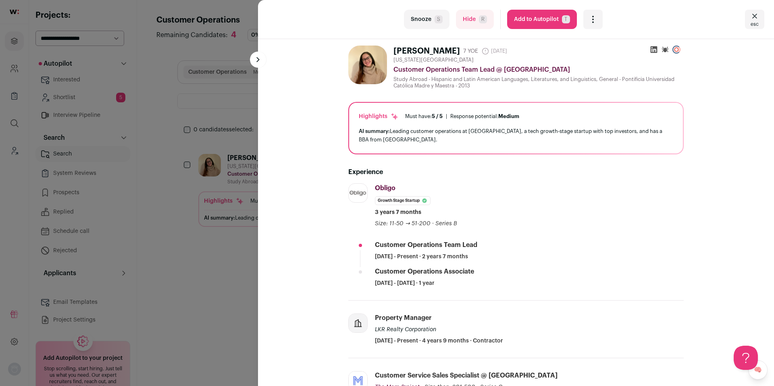
click at [590, 26] on div "Open dropdown" at bounding box center [592, 19] width 19 height 19
click at [599, 50] on span "Add to Shortlist" at bounding box center [620, 50] width 46 height 8
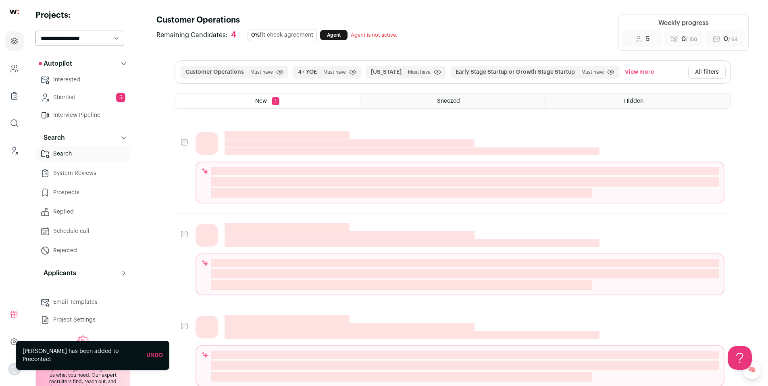
click at [67, 99] on link "Shortlist 5" at bounding box center [82, 97] width 95 height 16
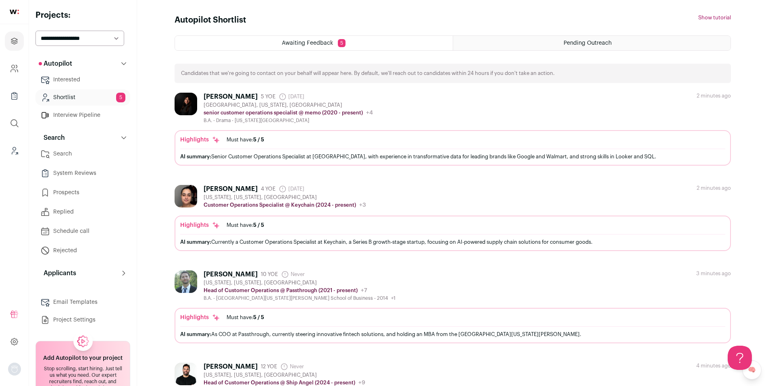
click at [67, 99] on link "Shortlist 5" at bounding box center [82, 97] width 95 height 16
click at [70, 75] on link "Interested" at bounding box center [82, 80] width 95 height 16
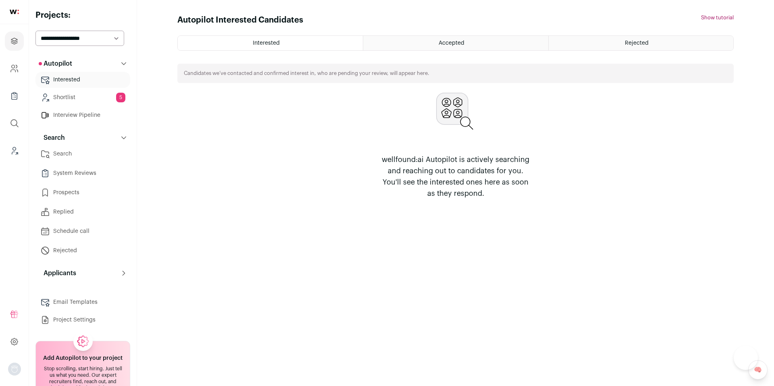
click at [76, 154] on link "Search" at bounding box center [82, 154] width 95 height 16
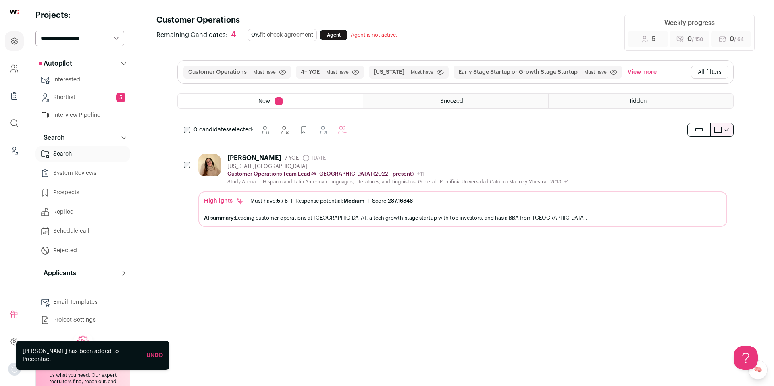
click at [420, 102] on div "Snoozed" at bounding box center [455, 101] width 185 height 15
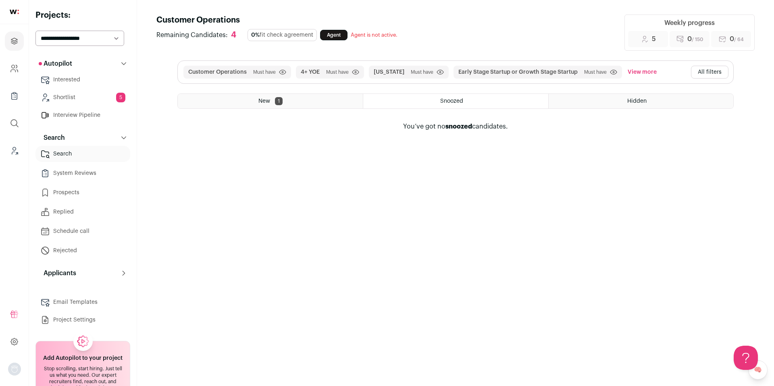
click at [330, 100] on div "New 1" at bounding box center [270, 101] width 185 height 15
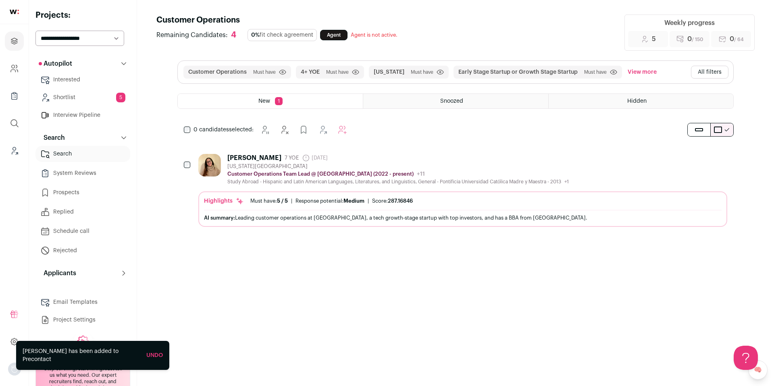
click at [700, 159] on icon "Add to Shortlist" at bounding box center [699, 158] width 10 height 10
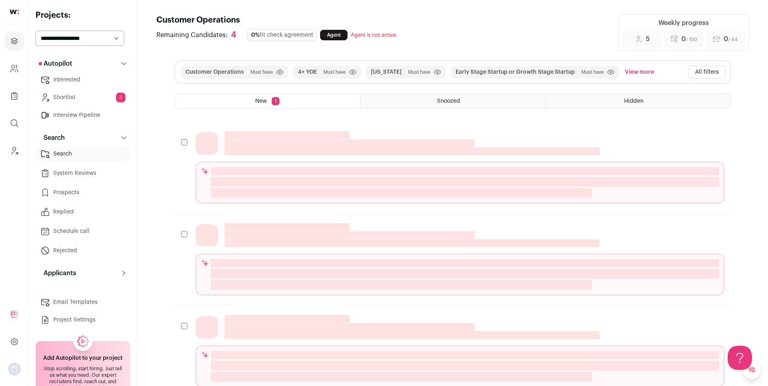
click at [165, 170] on div "Customer Operations Remaining Candidates: 4 0% fit check agreement Agent Agent …" at bounding box center [452, 298] width 592 height 566
click at [93, 100] on link "Shortlist 5" at bounding box center [82, 97] width 95 height 16
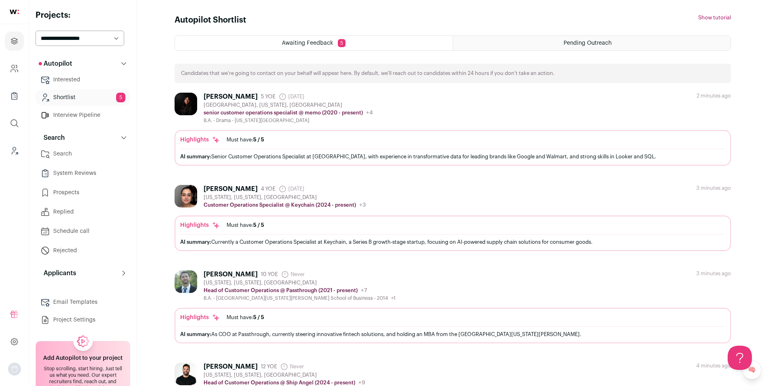
click at [66, 156] on link "Search" at bounding box center [82, 154] width 95 height 16
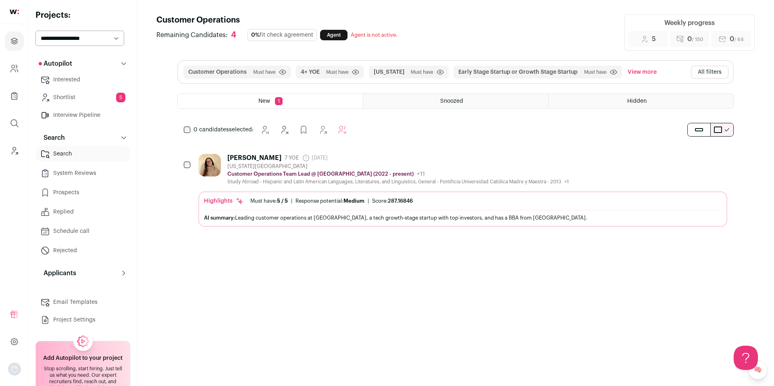
click at [331, 159] on div "Karolyn Urena 7 YOE 6 days ago Admin only. The last time the profile was scrape…" at bounding box center [397, 158] width 341 height 8
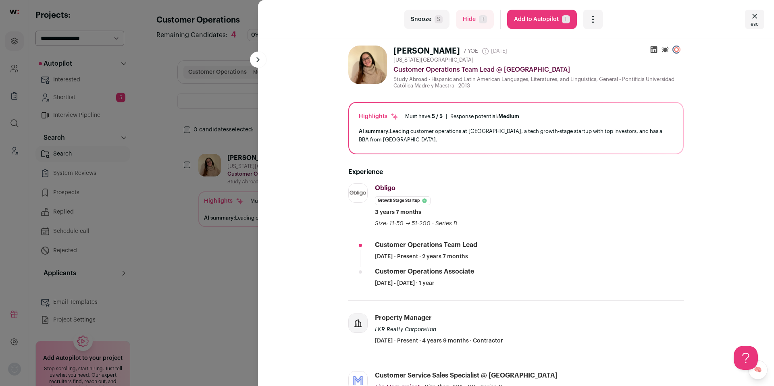
click at [460, 21] on button "Hide R" at bounding box center [475, 19] width 38 height 19
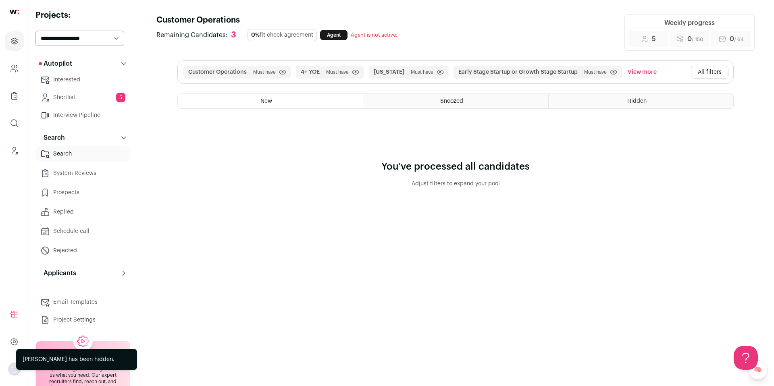
click at [631, 101] on span "Hidden" at bounding box center [636, 101] width 19 height 6
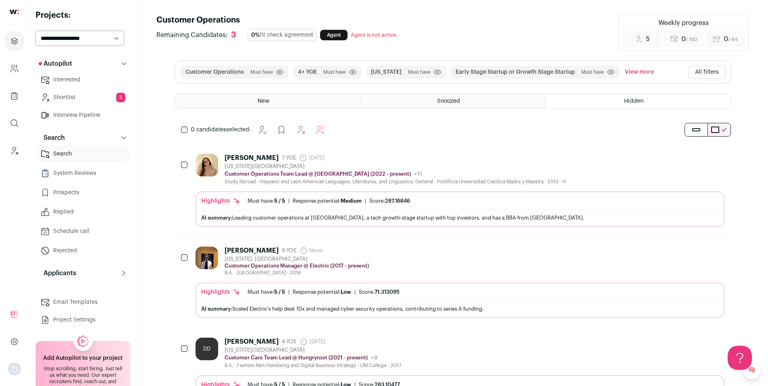
click at [701, 158] on button "Add to Shortlist" at bounding box center [695, 157] width 17 height 17
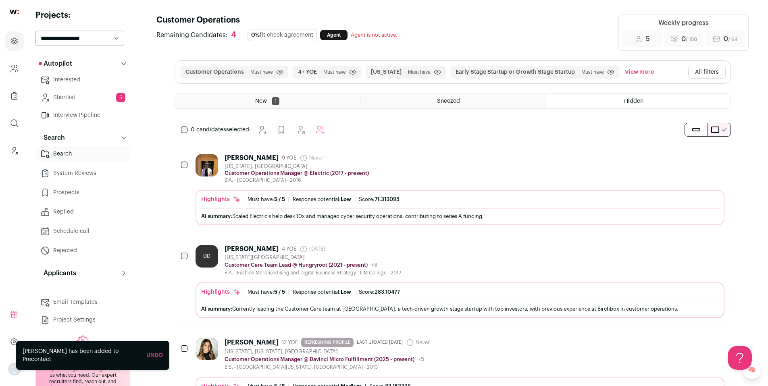
click at [79, 95] on link "Shortlist 5" at bounding box center [82, 97] width 95 height 16
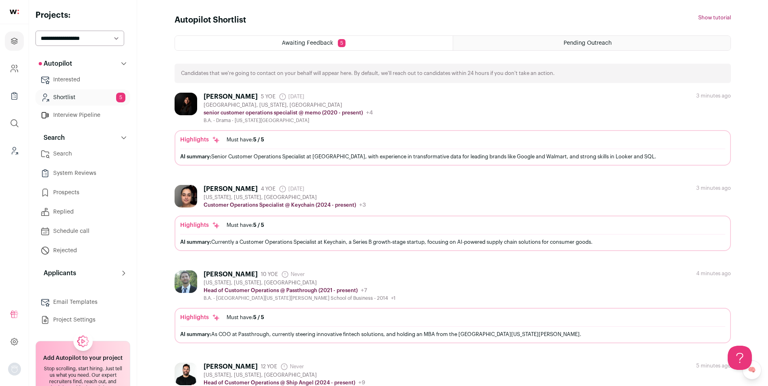
click at [83, 79] on link "Interested" at bounding box center [82, 80] width 95 height 16
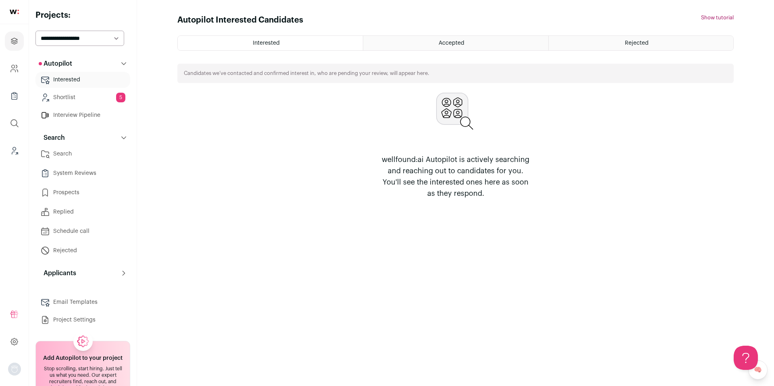
click at [78, 97] on link "Shortlist 5" at bounding box center [82, 97] width 95 height 16
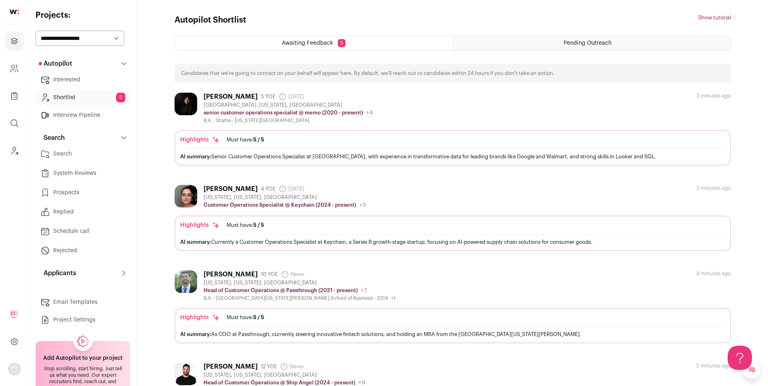
click at [69, 157] on link "Search" at bounding box center [82, 154] width 95 height 16
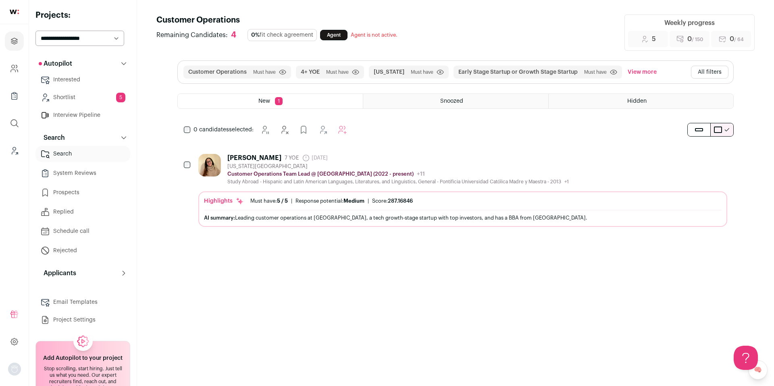
click at [697, 155] on icon "Add to Shortlist" at bounding box center [698, 155] width 3 height 3
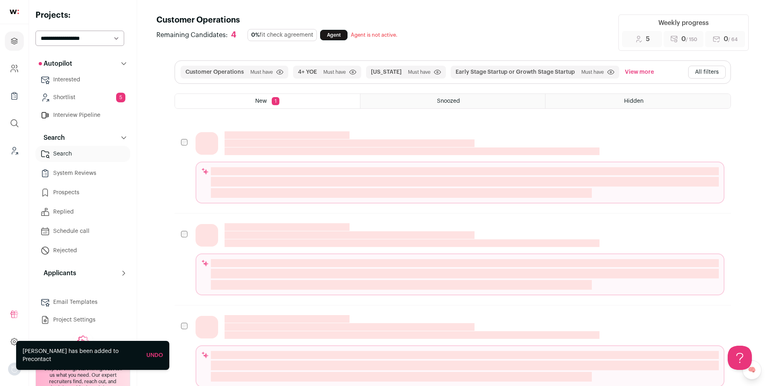
click at [718, 71] on button "All filters" at bounding box center [706, 72] width 37 height 13
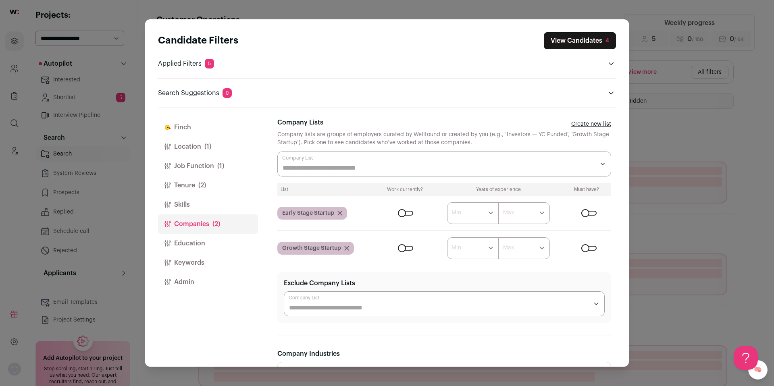
click at [192, 148] on button "Location (1)" at bounding box center [208, 146] width 100 height 19
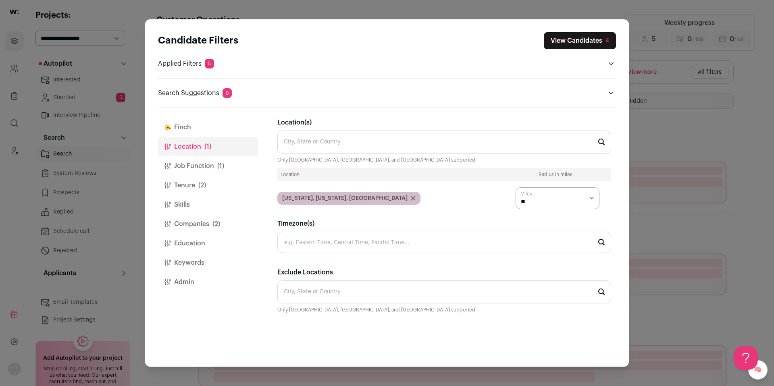
click at [592, 201] on select "* ** ** **" at bounding box center [558, 198] width 84 height 22
select select "****"
click at [516, 187] on select "* ** ** **" at bounding box center [558, 198] width 84 height 22
click at [721, 169] on div "Candidate Filters View Candidates 7 Applied Filters 5 Customer Operations Must …" at bounding box center [387, 193] width 774 height 386
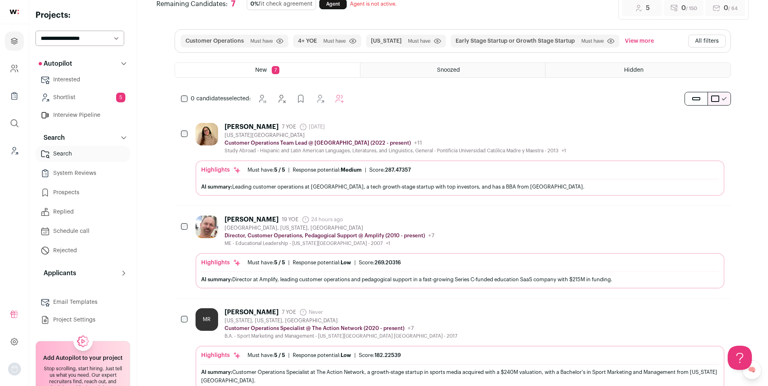
scroll to position [34, 0]
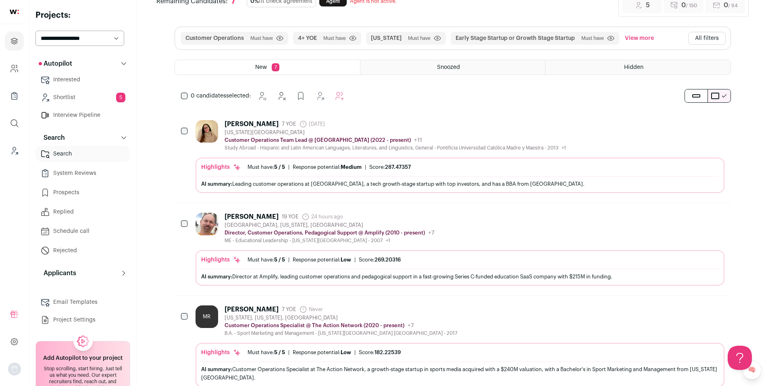
click at [484, 322] on div "MR Matthew Rosen 7 YOE Never Admin only. The last time the profile was scraped.…" at bounding box center [460, 321] width 529 height 31
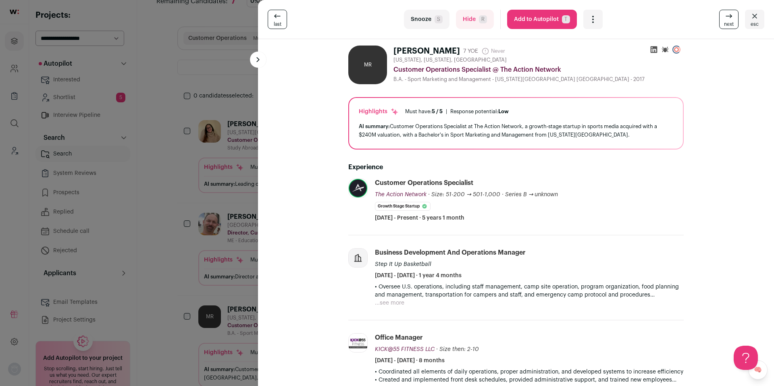
click at [145, 313] on div "last Snooze S Hide R Add to Autopilot T More actions Add to Shortlist Re-calibr…" at bounding box center [387, 193] width 774 height 386
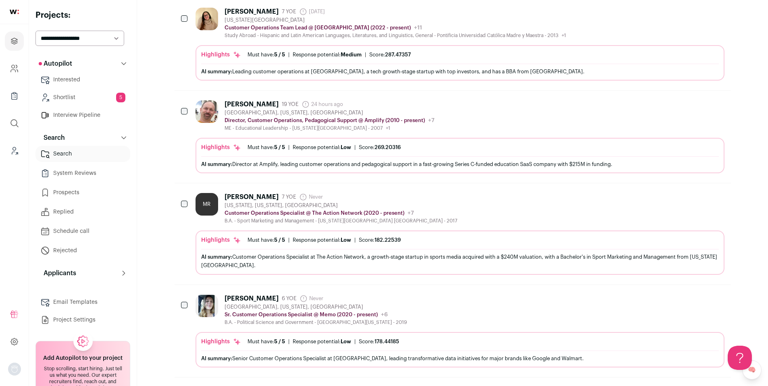
scroll to position [150, 0]
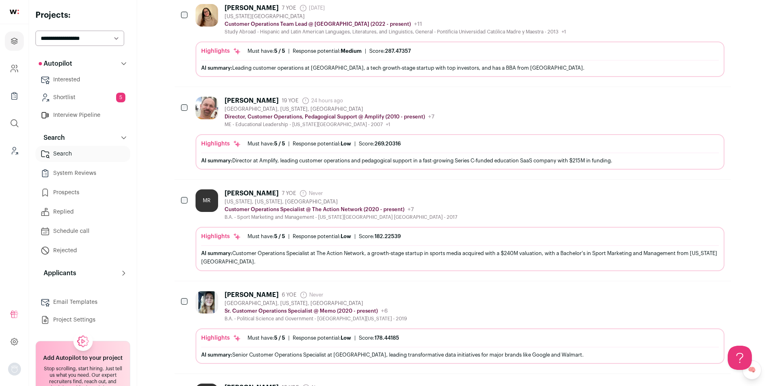
click at [431, 304] on div "Kate Nagle 6 YOE Never Admin only. The last time the profile was scraped. Morri…" at bounding box center [460, 306] width 529 height 31
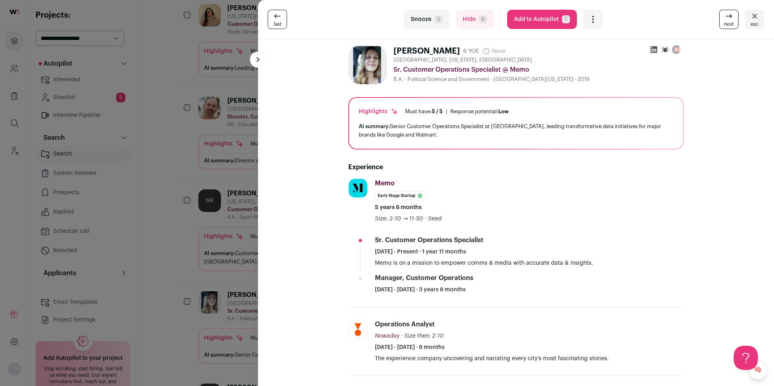
click at [595, 15] on div "Open dropdown" at bounding box center [592, 19] width 19 height 19
click at [608, 49] on span "Add to Shortlist" at bounding box center [620, 50] width 46 height 8
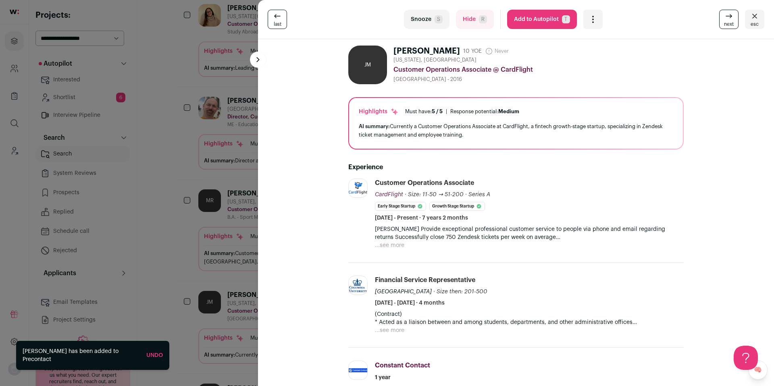
click at [175, 214] on div "last Snooze S Hide R Add to Autopilot T More actions Add to Shortlist Re-calibr…" at bounding box center [387, 193] width 774 height 386
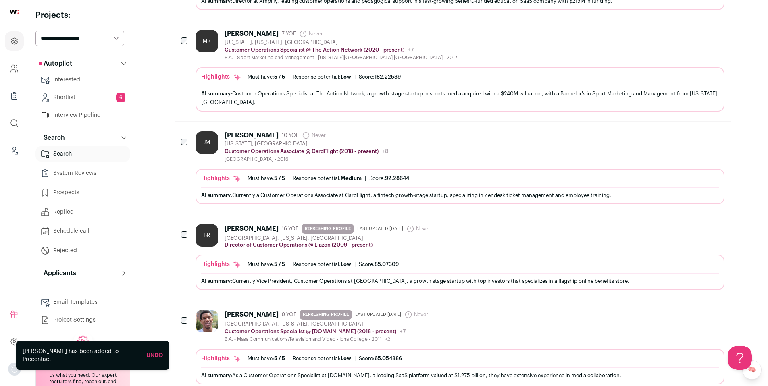
scroll to position [332, 0]
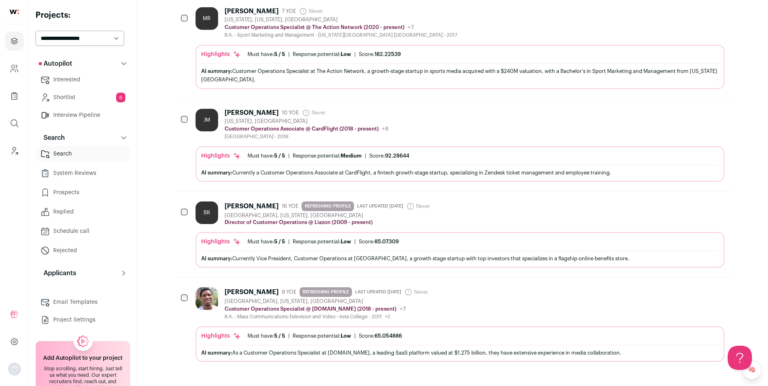
click at [452, 308] on div "Stephen Wallace 9 YOE REFRESHING PROFILE Last updated 8/16/2025 Never Admin onl…" at bounding box center [460, 303] width 529 height 33
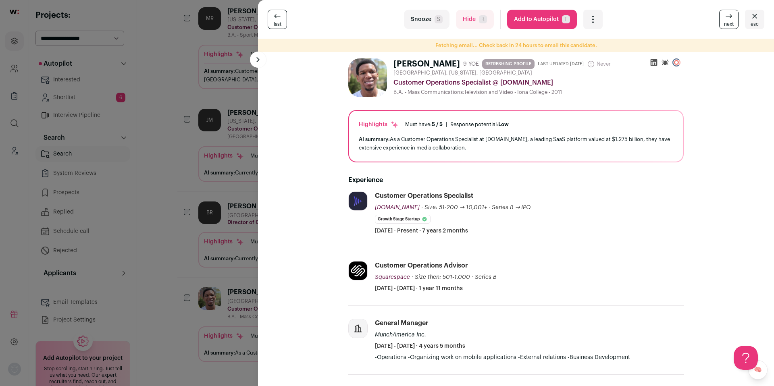
click at [209, 299] on div "last Snooze S Hide R Add to Autopilot T More actions Add to Shortlist Re-calibr…" at bounding box center [387, 193] width 774 height 386
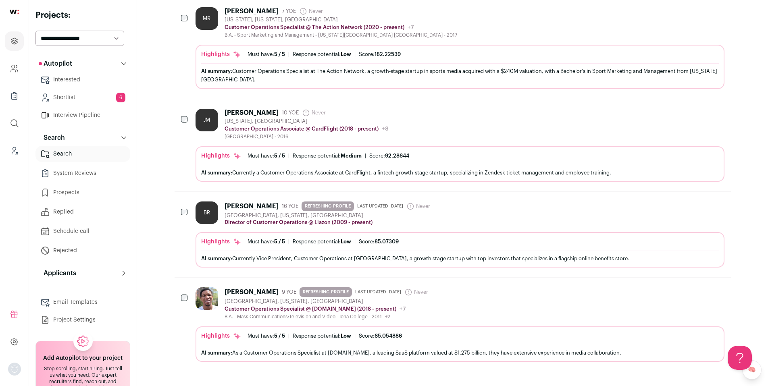
click at [422, 227] on div "BR Beth Raskin 16 YOE REFRESHING PROFILE Last updated 4/12/2025 Never Admin onl…" at bounding box center [460, 235] width 529 height 66
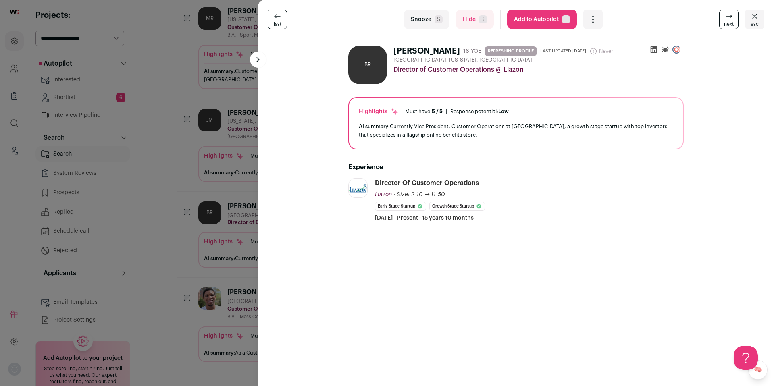
click at [200, 236] on div "last Snooze S Hide R Add to Autopilot T More actions Add to Shortlist Re-calibr…" at bounding box center [387, 193] width 774 height 386
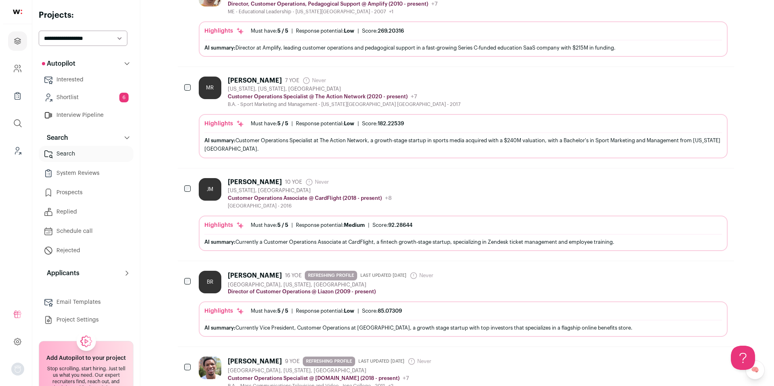
scroll to position [258, 0]
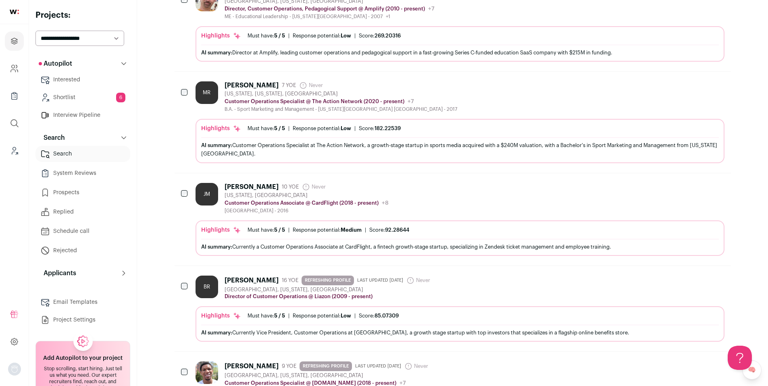
click at [443, 200] on div "JM Jihan Moumou 10 YOE Never Admin only. The last time the profile was scraped.…" at bounding box center [460, 198] width 529 height 31
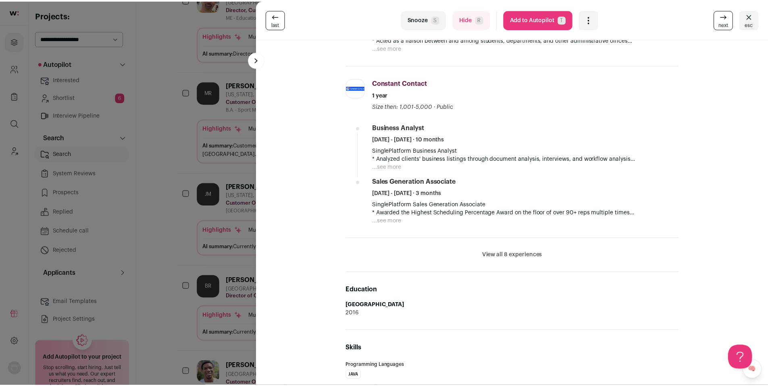
scroll to position [302, 0]
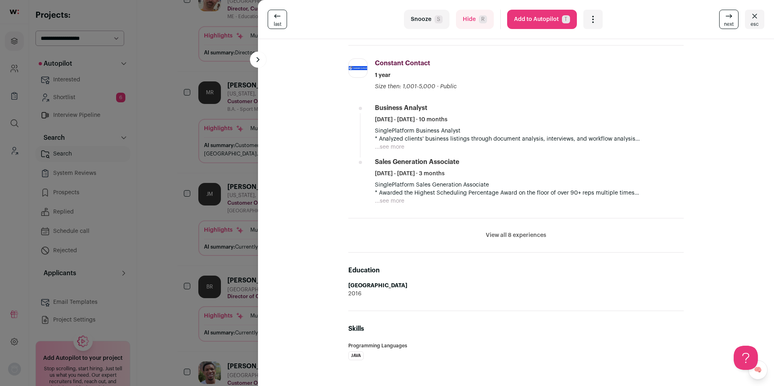
click at [233, 223] on div "last Snooze S Hide R Add to Autopilot T More actions Add to Shortlist Re-calibr…" at bounding box center [387, 193] width 774 height 386
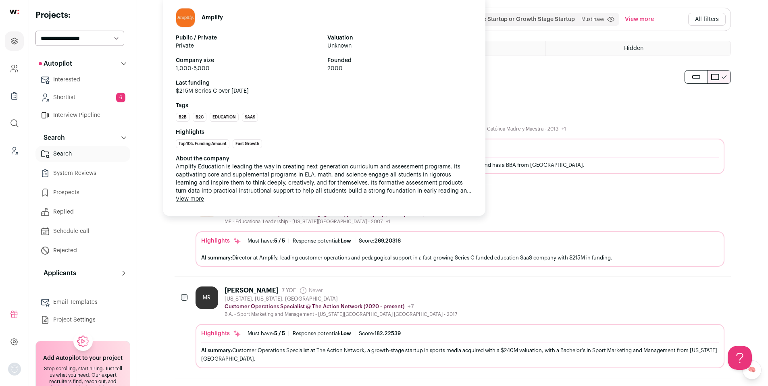
scroll to position [0, 0]
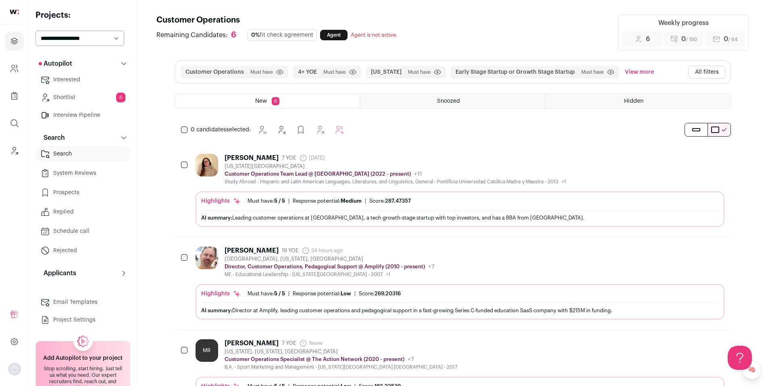
click at [240, 105] on div "New 6" at bounding box center [267, 101] width 185 height 15
click at [286, 99] on div "New 6" at bounding box center [267, 101] width 185 height 15
click at [695, 158] on icon "Add to Shortlist" at bounding box center [696, 158] width 10 height 10
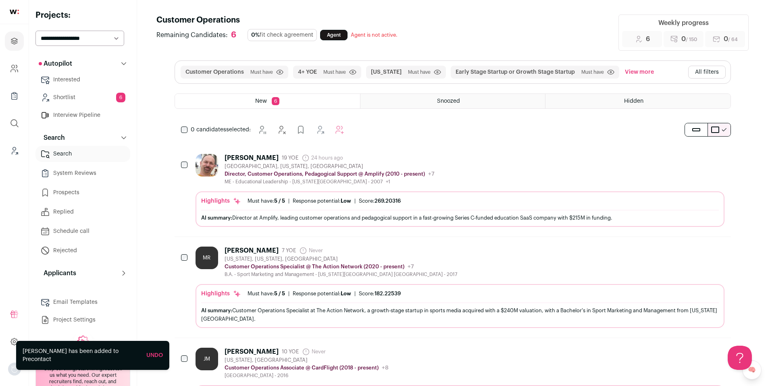
click at [88, 101] on link "Shortlist 6" at bounding box center [82, 97] width 95 height 16
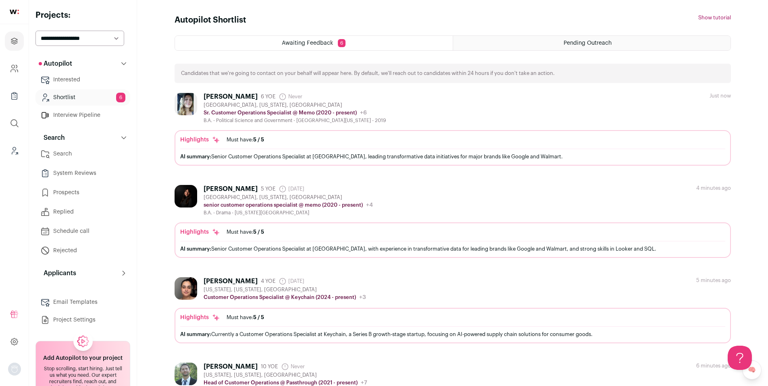
click at [87, 100] on link "Shortlist 6" at bounding box center [82, 97] width 95 height 16
click at [80, 153] on link "Search" at bounding box center [82, 154] width 95 height 16
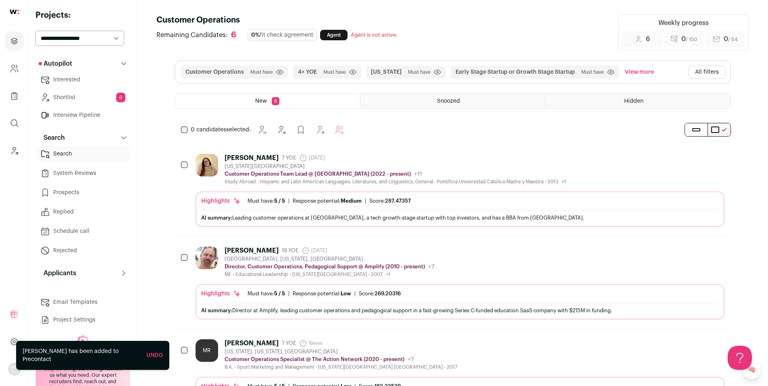
click at [471, 164] on div "[US_STATE][GEOGRAPHIC_DATA]" at bounding box center [395, 166] width 341 height 6
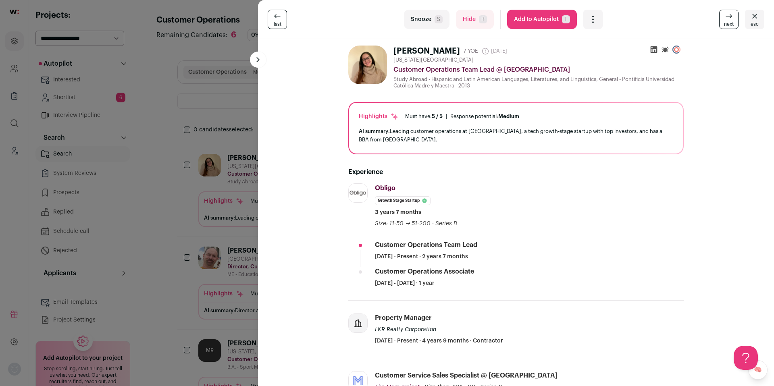
click at [153, 215] on div "last Snooze S Hide R Add to Autopilot T More actions Add to Shortlist Re-calibr…" at bounding box center [387, 193] width 774 height 386
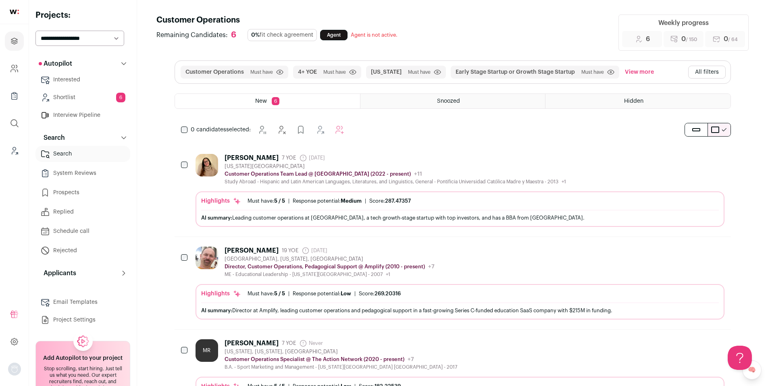
click at [479, 105] on div "Snoozed" at bounding box center [452, 101] width 185 height 15
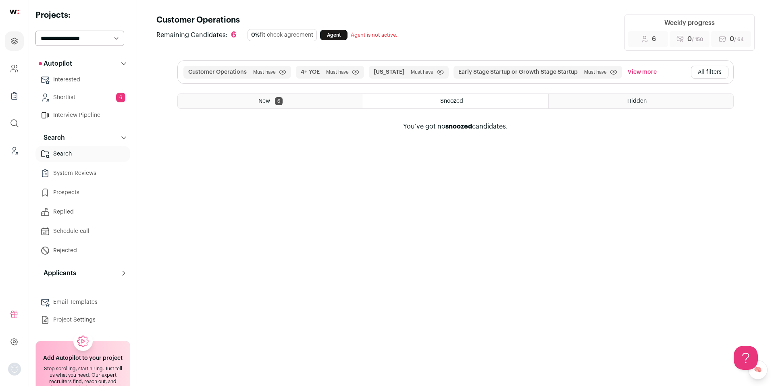
click at [699, 72] on button "All filters" at bounding box center [709, 72] width 37 height 13
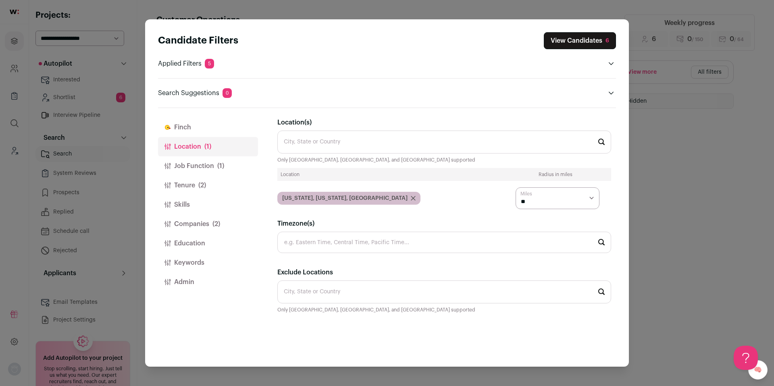
click at [224, 164] on button "Job Function (1)" at bounding box center [208, 165] width 100 height 19
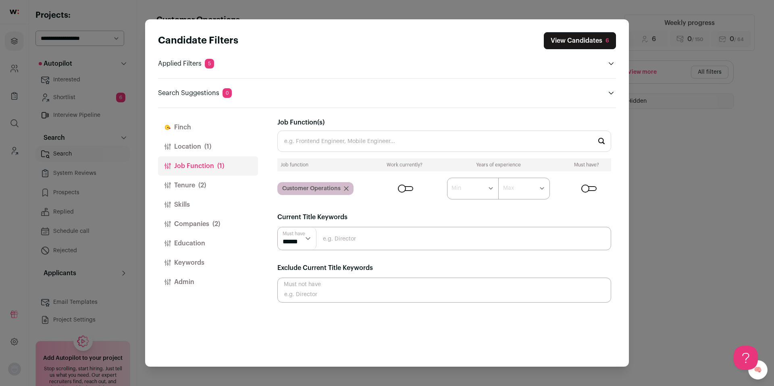
click at [204, 183] on span "(2)" at bounding box center [202, 186] width 8 height 10
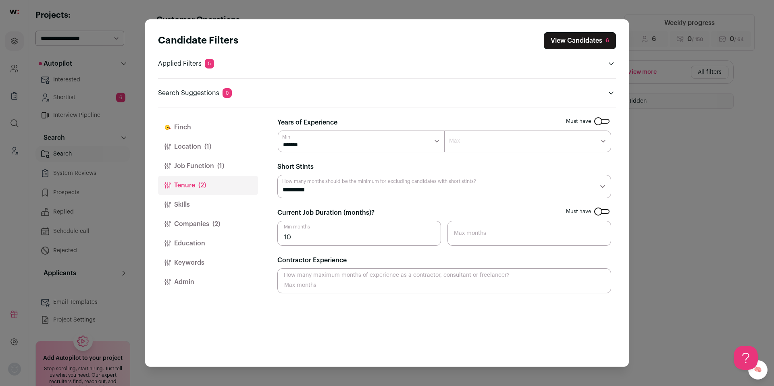
click at [307, 234] on input "10" at bounding box center [359, 233] width 164 height 25
type input "9"
click at [431, 242] on input "9" at bounding box center [359, 233] width 164 height 25
click at [774, 215] on div "Candidate Filters View Candidates 6 Applied Filters 5 Customer Operations Must …" at bounding box center [387, 193] width 774 height 386
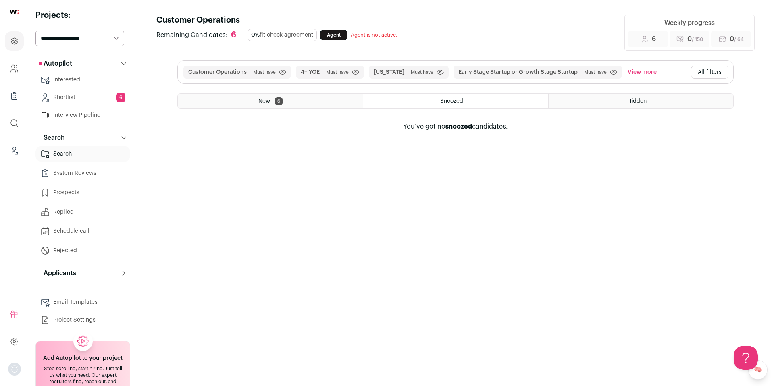
click at [70, 151] on link "Search" at bounding box center [82, 154] width 95 height 16
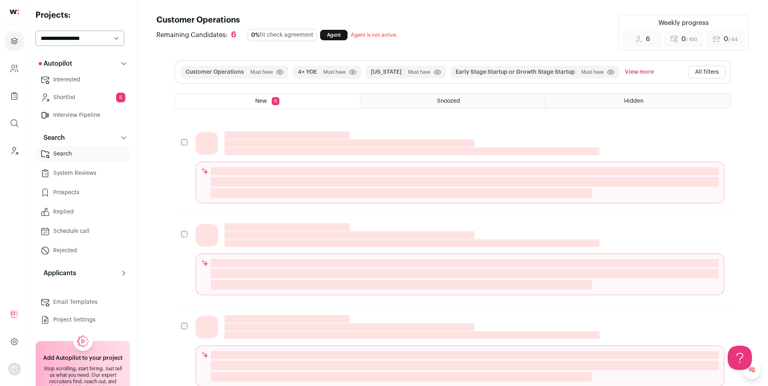
click at [72, 169] on link "System Reviews" at bounding box center [82, 173] width 95 height 16
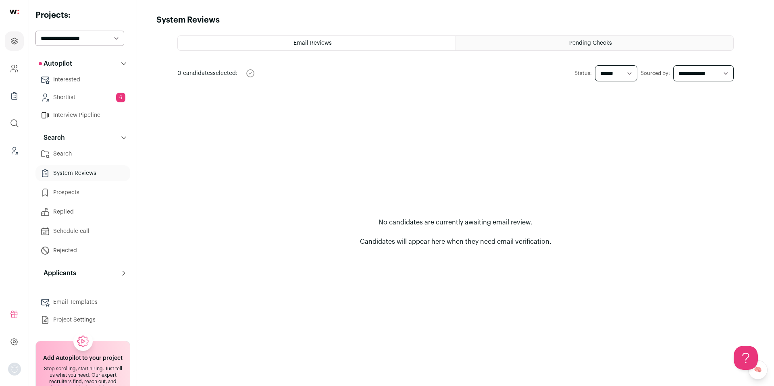
click at [71, 153] on html "Projects Company and ATS Settings Company Lists (Experimental) Global Search Le…" at bounding box center [387, 193] width 774 height 386
click at [74, 154] on link "Search" at bounding box center [82, 154] width 95 height 16
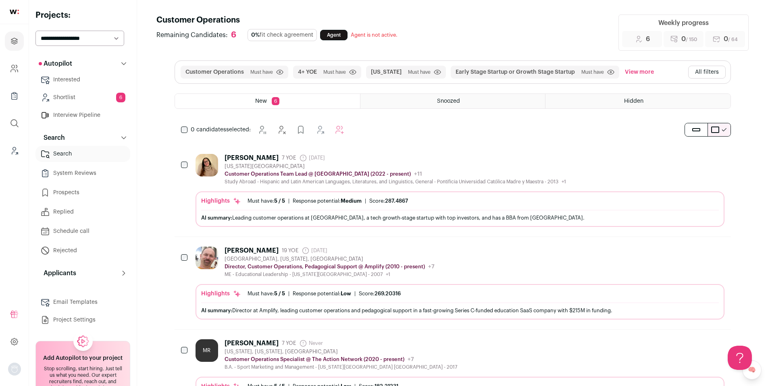
click at [566, 164] on div "[US_STATE][GEOGRAPHIC_DATA]" at bounding box center [395, 166] width 341 height 6
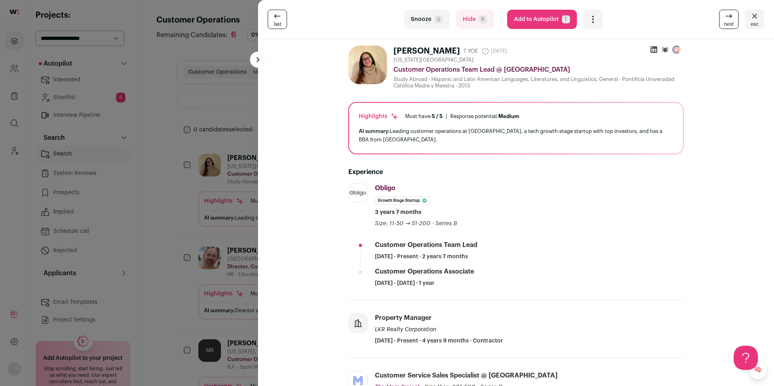
click at [588, 21] on icon "Open dropdown" at bounding box center [593, 20] width 10 height 10
click at [613, 48] on span "Add to Shortlist" at bounding box center [620, 50] width 46 height 8
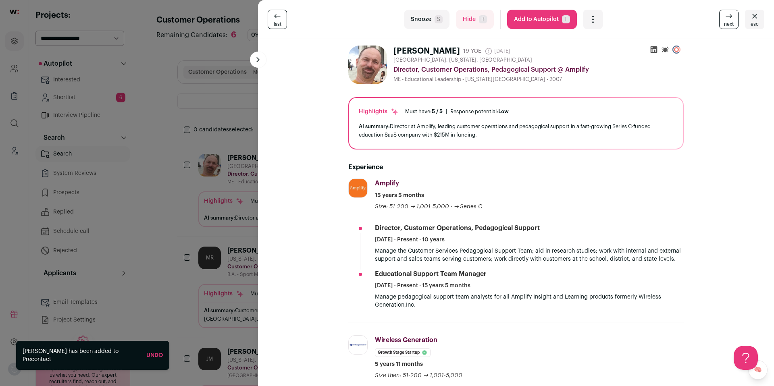
click at [189, 74] on div "last Snooze S Hide R Add to Autopilot T More actions Add to Shortlist Re-calibr…" at bounding box center [387, 193] width 774 height 386
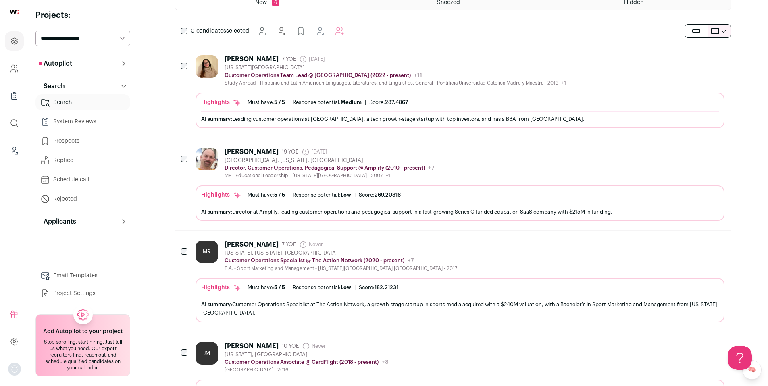
scroll to position [102, 0]
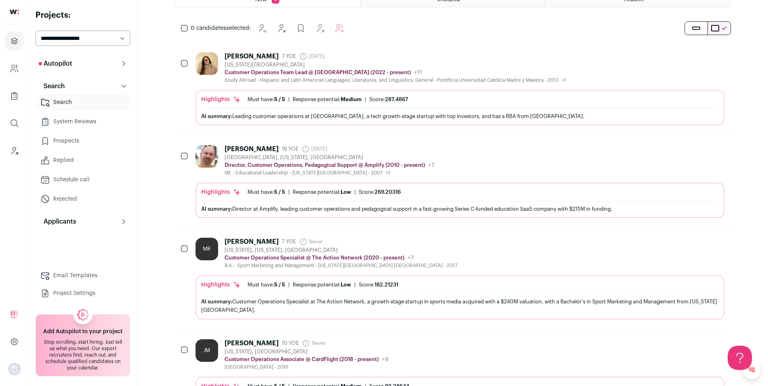
click at [478, 256] on div "[PERSON_NAME] 7 YOE Never Admin only. The last time the profile was scraped. [U…" at bounding box center [460, 253] width 529 height 31
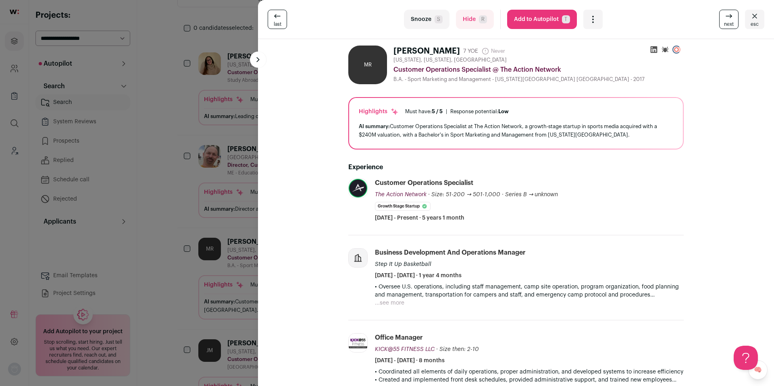
click at [651, 50] on icon at bounding box center [654, 49] width 7 height 7
click at [217, 270] on div "last Snooze S Hide R Add to Autopilot T More actions Add to Shortlist Re-calibr…" at bounding box center [387, 193] width 774 height 386
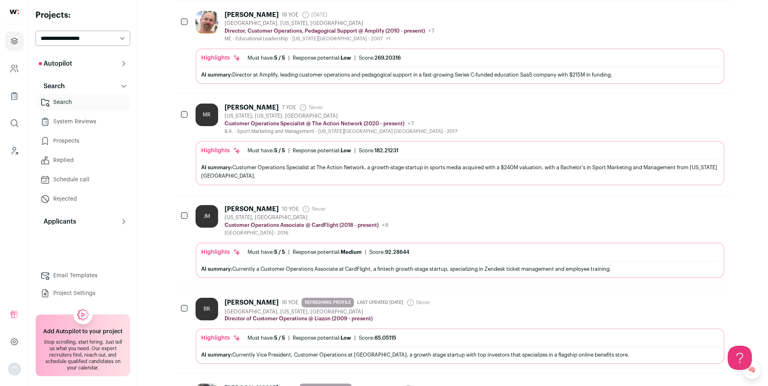
scroll to position [251, 0]
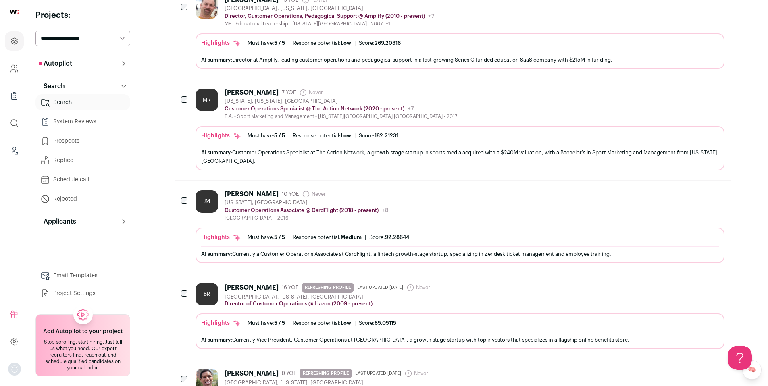
click at [457, 202] on div "JM Jihan Moumou 10 YOE Never Admin only. The last time the profile was scraped.…" at bounding box center [460, 205] width 529 height 31
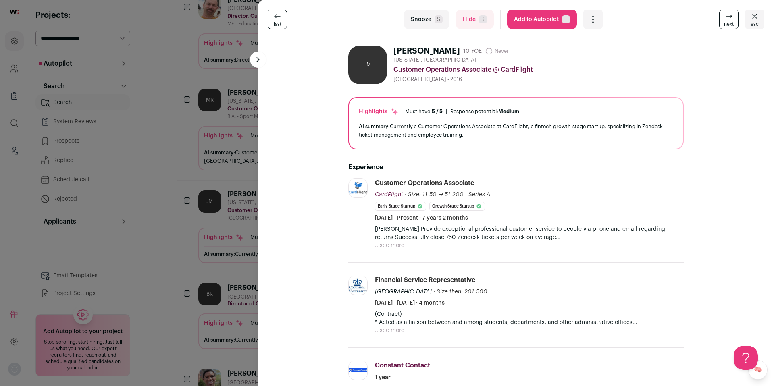
click at [212, 169] on div "last Snooze S Hide R Add to Autopilot T More actions Add to Shortlist Re-calibr…" at bounding box center [387, 193] width 774 height 386
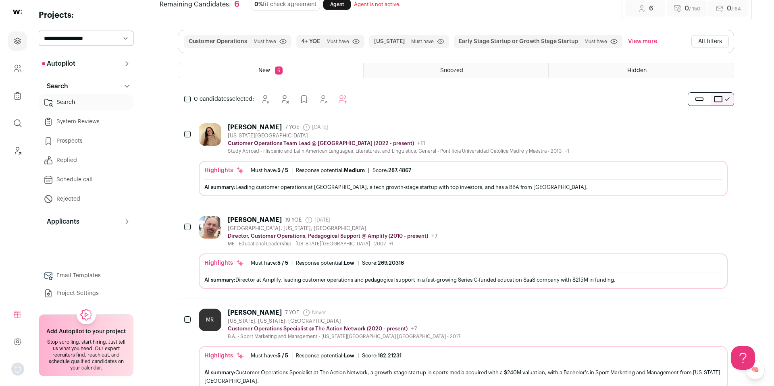
scroll to position [0, 0]
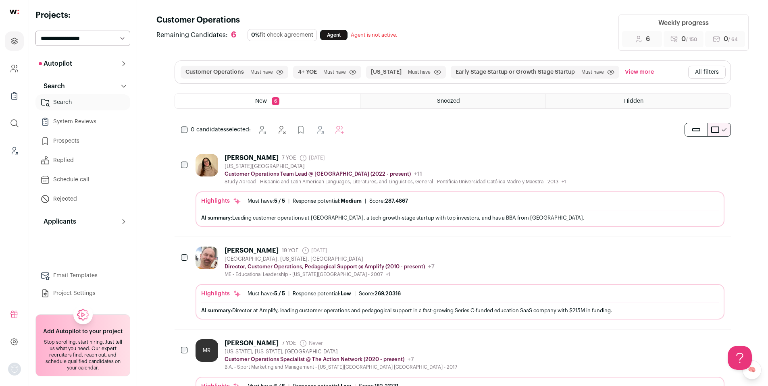
click at [455, 102] on span "Snoozed" at bounding box center [448, 101] width 23 height 6
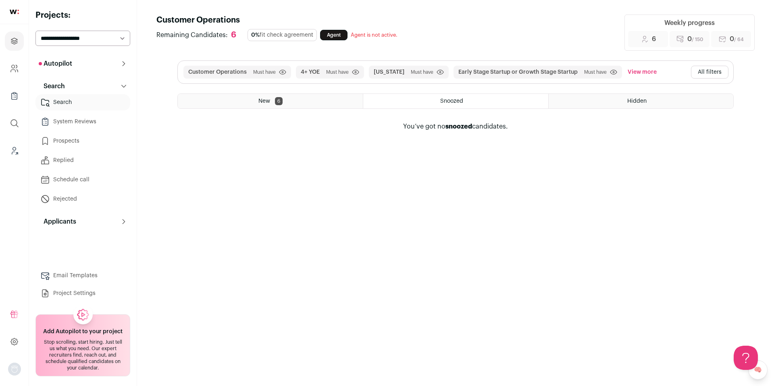
click at [633, 104] on div "Hidden" at bounding box center [641, 101] width 185 height 15
click at [638, 100] on span "Hidden" at bounding box center [636, 101] width 19 height 6
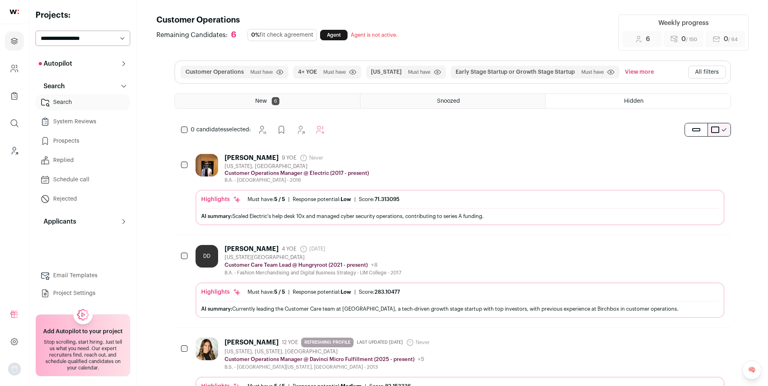
click at [431, 164] on div "Daniel Thompson 9 YOE Never Admin only. The last time the profile was scraped. …" at bounding box center [460, 168] width 529 height 29
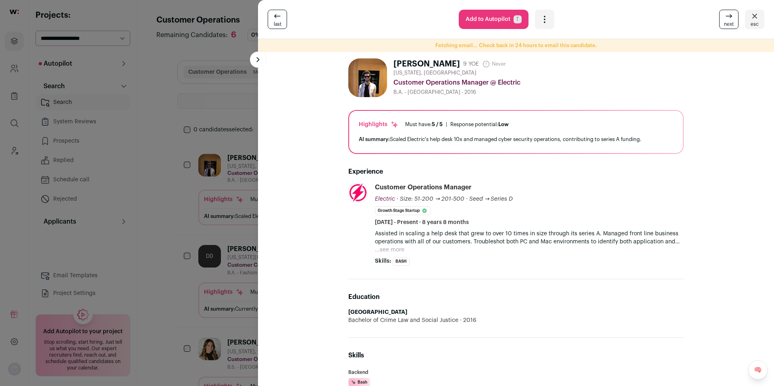
click at [177, 260] on div "last Add to Autopilot T More actions Add to Shortlist Re-calibrate project Repo…" at bounding box center [387, 193] width 774 height 386
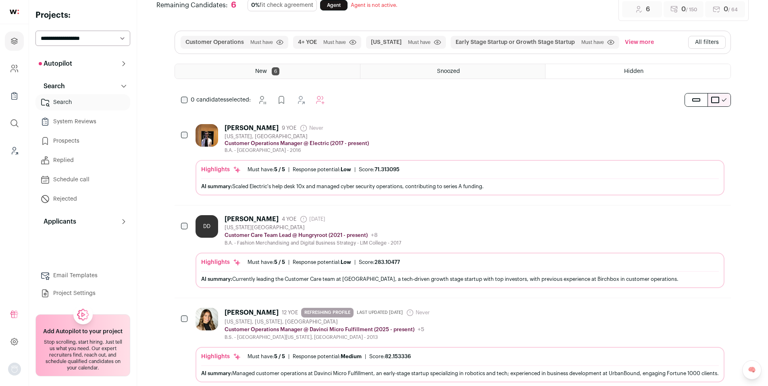
scroll to position [34, 0]
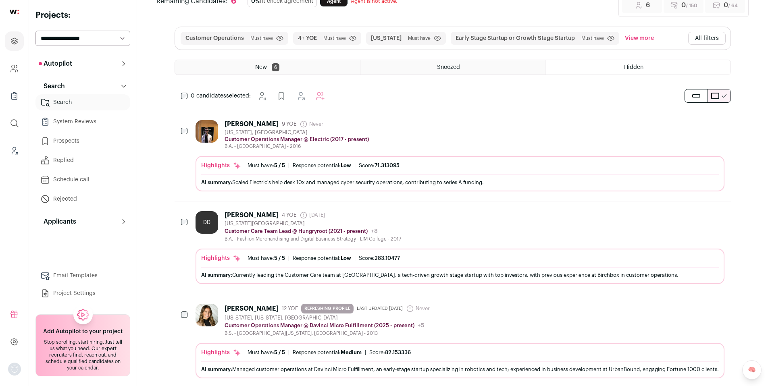
click at [445, 223] on div "DD Diana Derasmo 4 YOE 6 days ago Admin only. The last time the profile was scr…" at bounding box center [460, 226] width 529 height 31
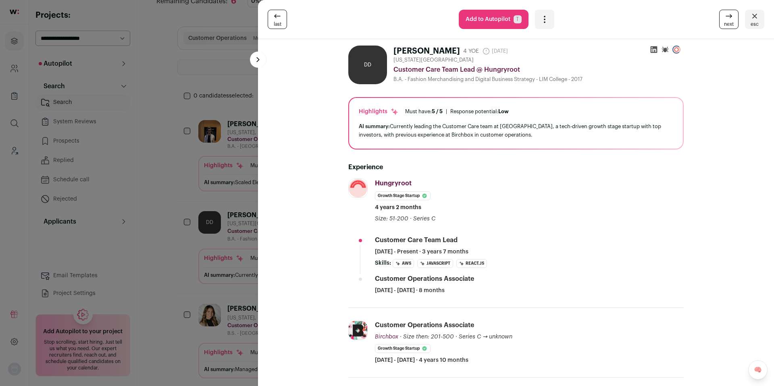
click at [651, 51] on icon at bounding box center [654, 50] width 8 height 8
click at [547, 21] on div "Open dropdown" at bounding box center [544, 19] width 19 height 19
click at [552, 49] on span "Add to Shortlist" at bounding box center [571, 50] width 46 height 8
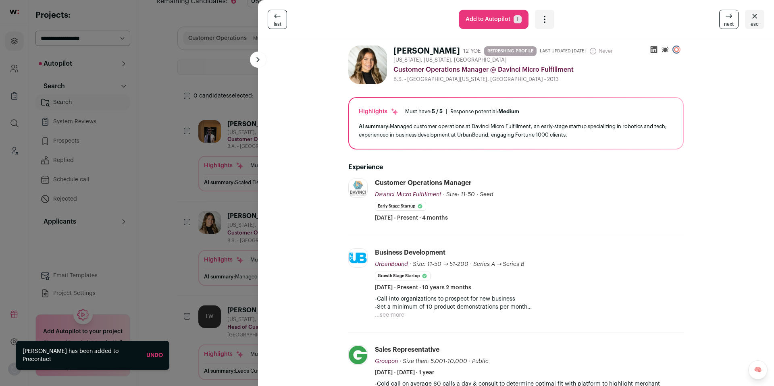
click at [177, 188] on div "last Add to Autopilot T More actions Add to Shortlist Re-calibrate project Repo…" at bounding box center [387, 193] width 774 height 386
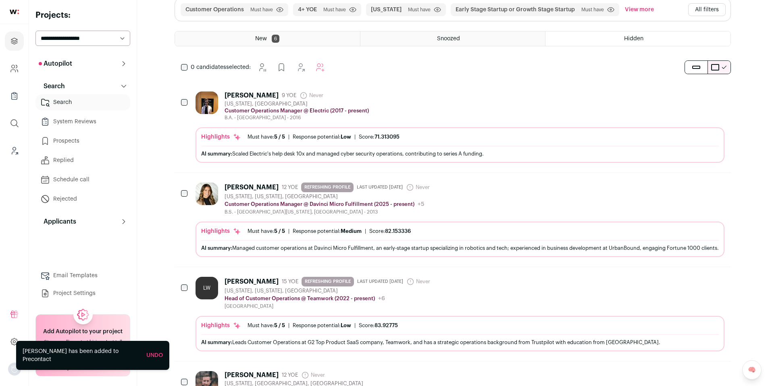
scroll to position [68, 0]
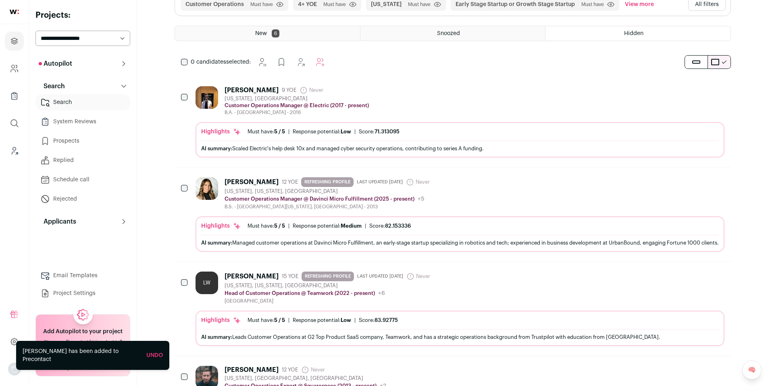
click at [492, 189] on div "Robyn Minarik 12 YOE REFRESHING PROFILE Last updated 8/14/2025 Never Admin only…" at bounding box center [460, 193] width 529 height 33
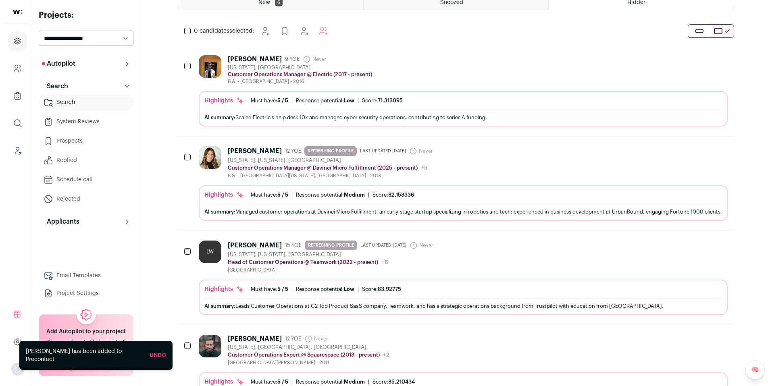
scroll to position [102, 0]
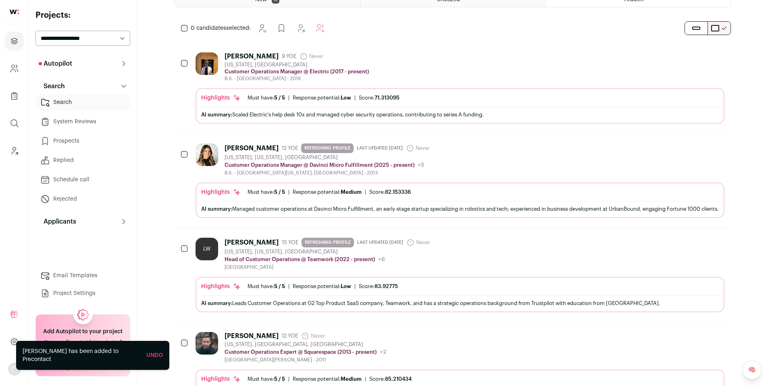
click at [467, 254] on div "LW Leah Wendel 15 YOE REFRESHING PROFILE Last updated 8/15/2025 Never Admin onl…" at bounding box center [460, 254] width 529 height 33
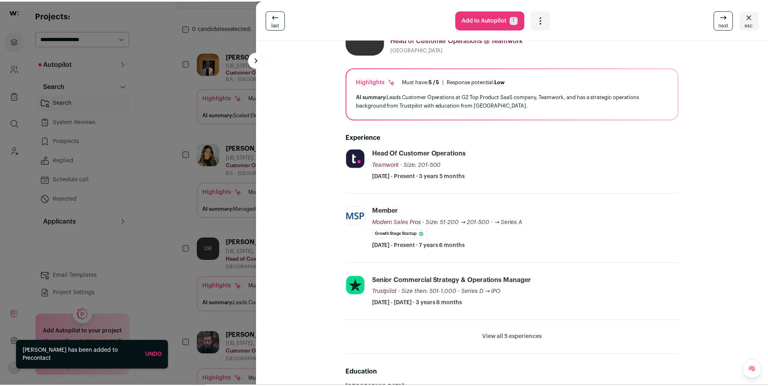
scroll to position [34, 0]
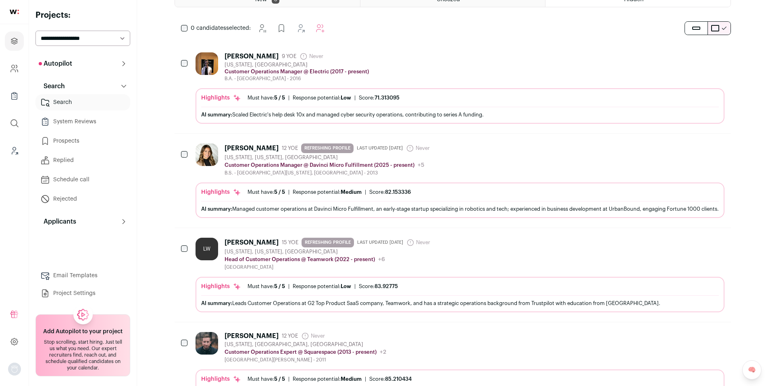
click at [115, 64] on button "Autopilot" at bounding box center [82, 64] width 95 height 16
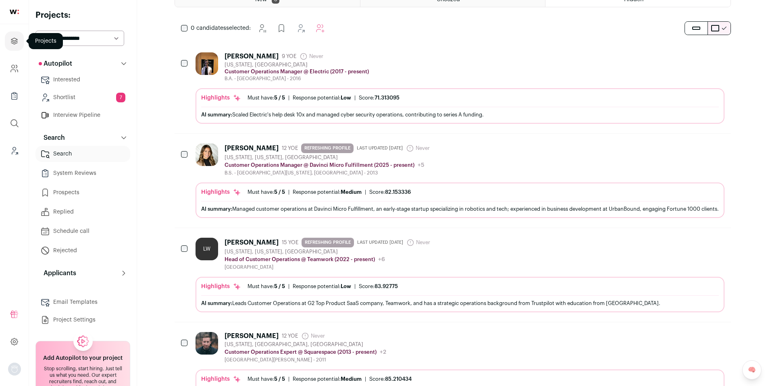
click at [16, 42] on icon "Projects" at bounding box center [14, 41] width 9 height 10
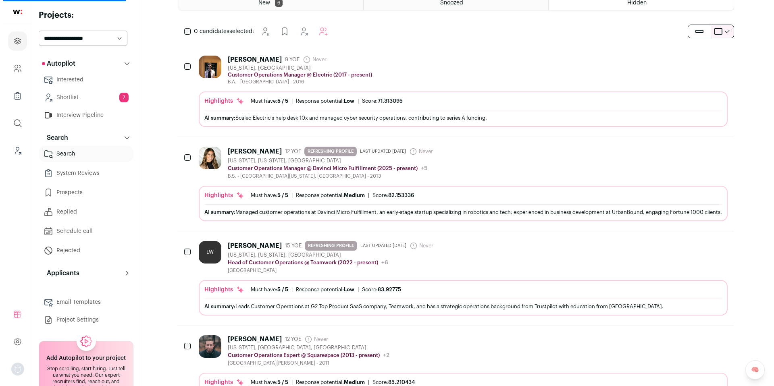
scroll to position [0, 0]
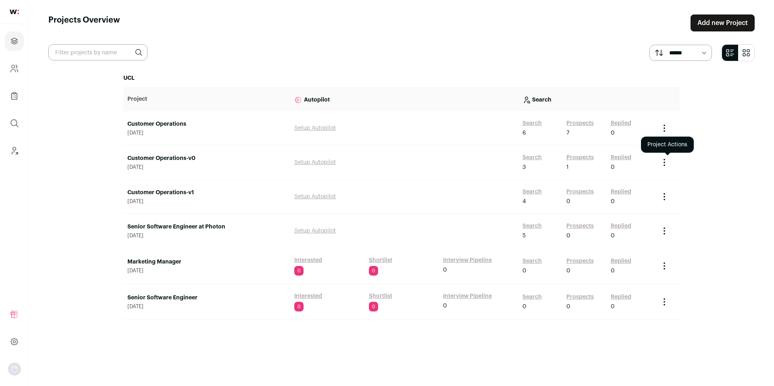
click at [668, 165] on icon "Project Actions" at bounding box center [664, 163] width 10 height 10
click at [648, 181] on button "Archive Project" at bounding box center [645, 179] width 39 height 6
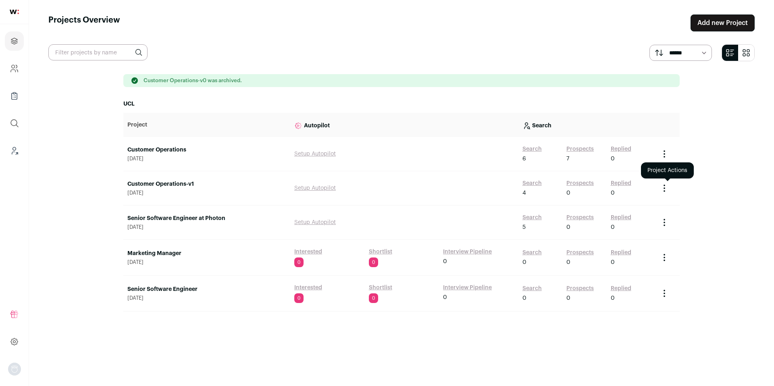
click at [666, 189] on icon "Project Actions" at bounding box center [664, 188] width 10 height 10
click at [654, 205] on button "Archive Project" at bounding box center [647, 205] width 39 height 6
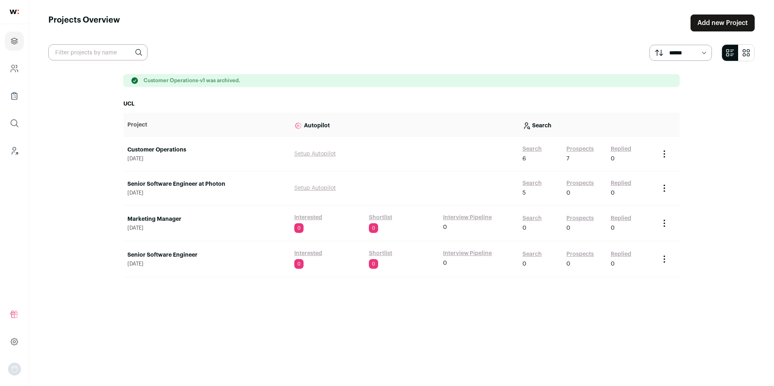
click at [667, 157] on icon "Project Actions" at bounding box center [664, 154] width 10 height 10
click at [651, 189] on button "Copy Share Link" at bounding box center [646, 190] width 41 height 6
click at [709, 144] on main "Projects Overview Add new Project ****** ******* Customer Operations-v1 was arc…" at bounding box center [401, 193] width 745 height 386
click at [662, 152] on icon "Project Actions" at bounding box center [664, 154] width 10 height 10
click at [643, 189] on button "Copy Share Link" at bounding box center [646, 190] width 41 height 6
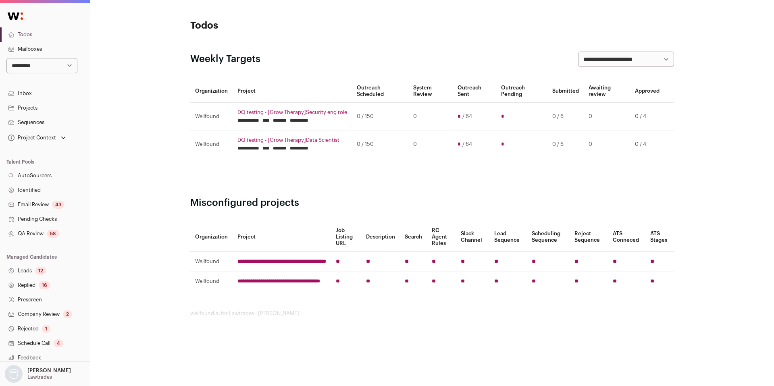
click at [41, 231] on link "QA Review 58" at bounding box center [45, 234] width 90 height 15
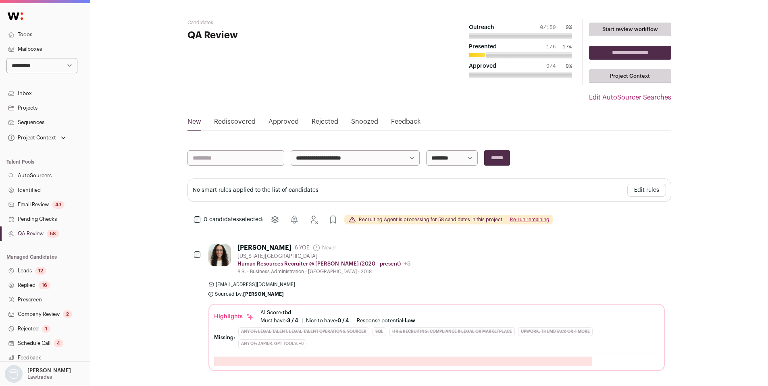
click at [29, 237] on link "QA Review 58" at bounding box center [45, 234] width 90 height 15
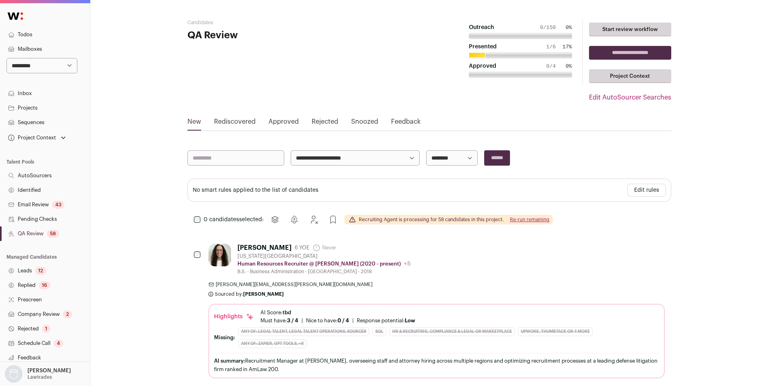
click at [50, 194] on link "Identified" at bounding box center [45, 190] width 90 height 15
